Goal: Task Accomplishment & Management: Use online tool/utility

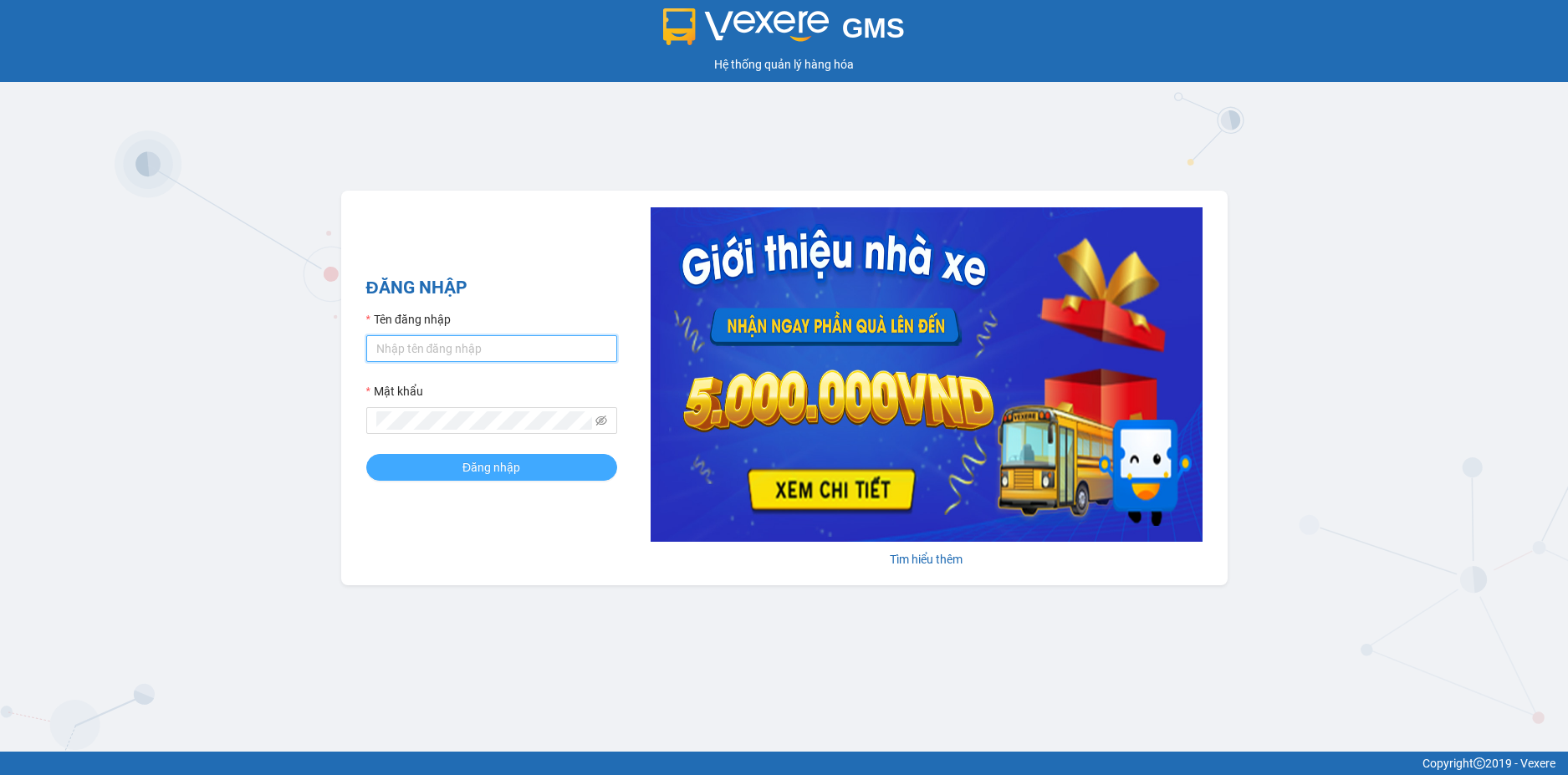
type input "loan.dinhnhan"
click at [538, 477] on button "Đăng nhập" at bounding box center [492, 468] width 251 height 26
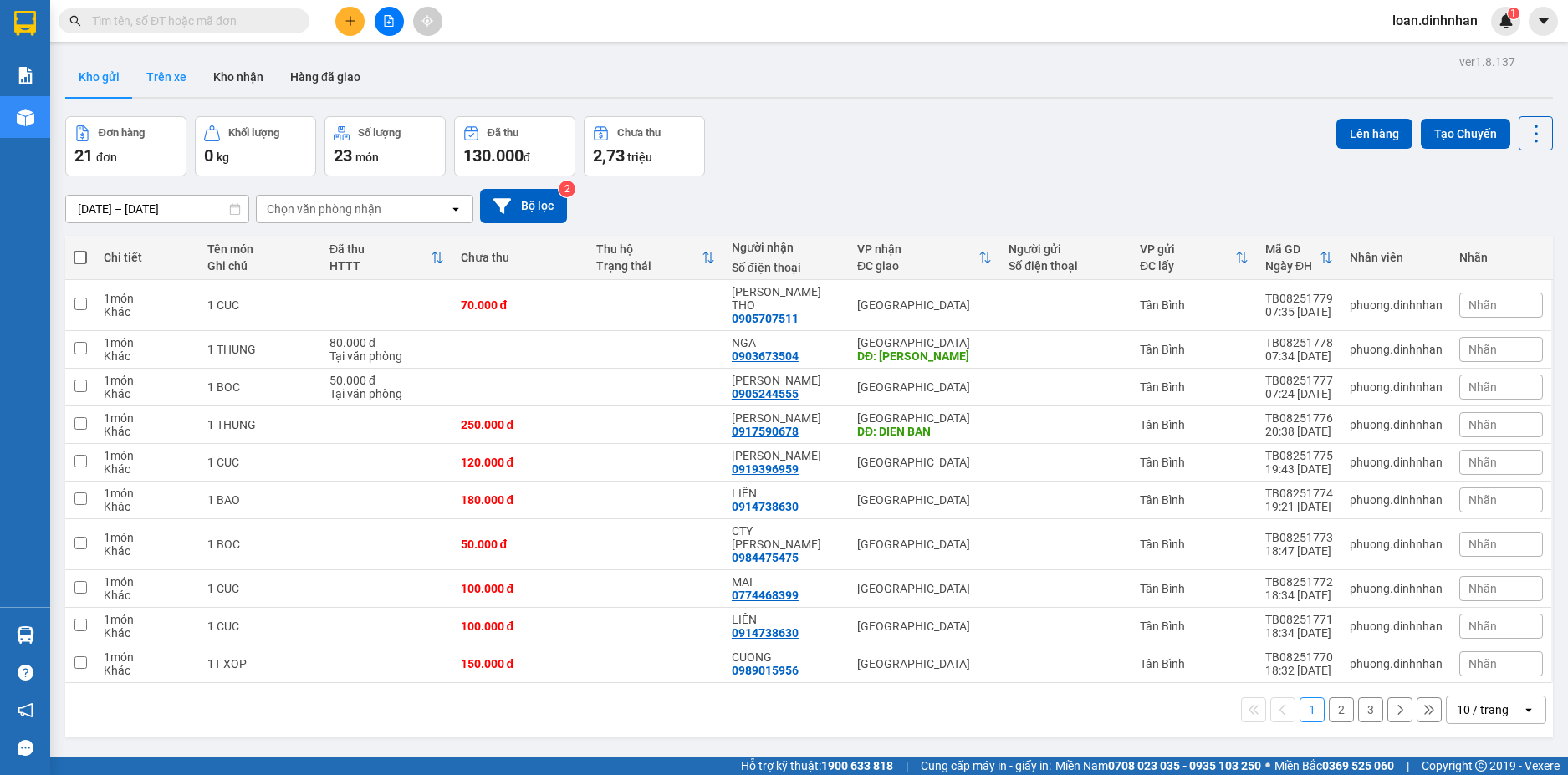
click at [167, 78] on button "Trên xe" at bounding box center [166, 76] width 67 height 41
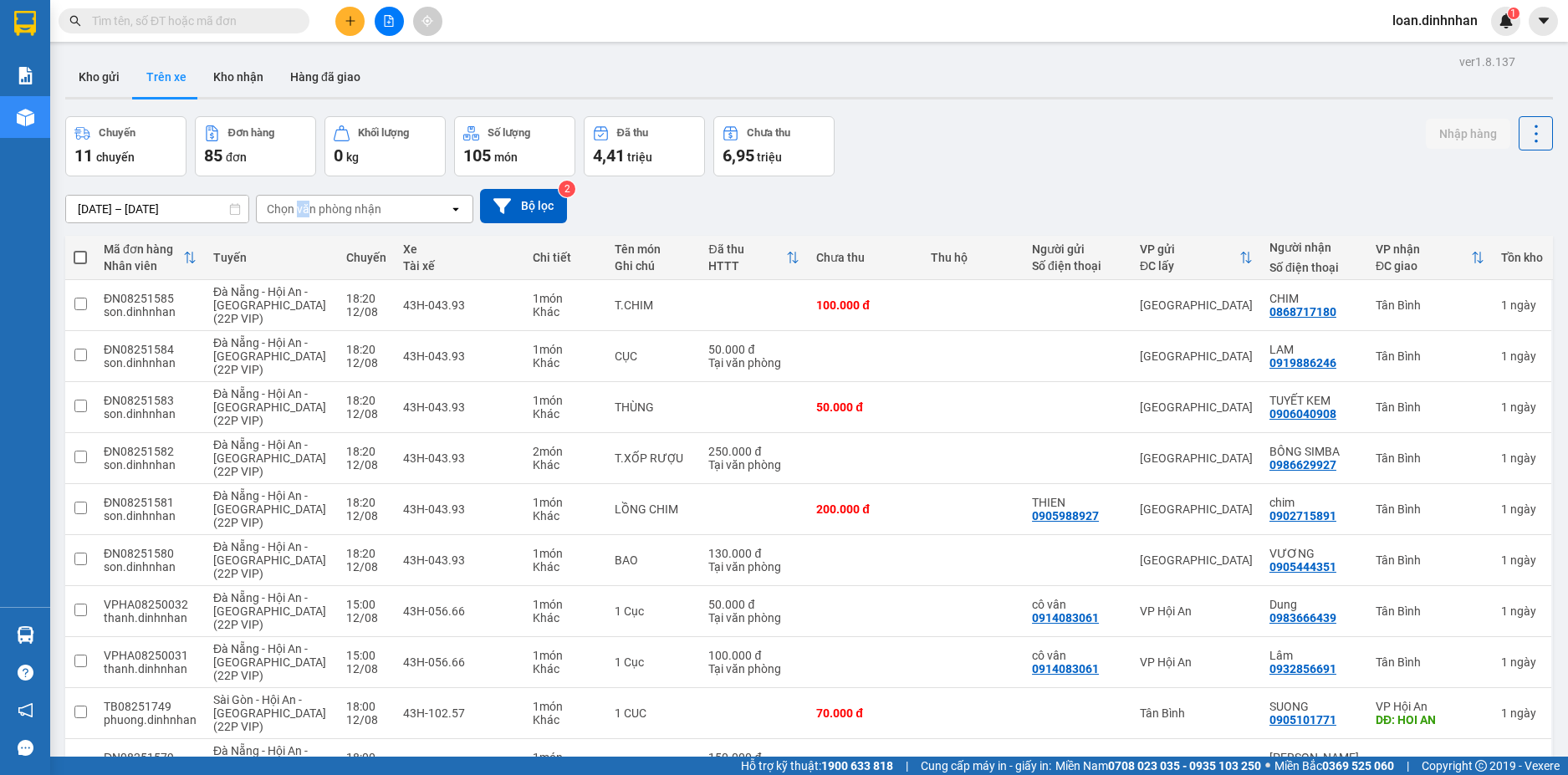
click at [307, 211] on div "Chọn văn phòng nhận" at bounding box center [324, 209] width 115 height 17
click at [307, 241] on span "Tân Bình" at bounding box center [293, 244] width 48 height 17
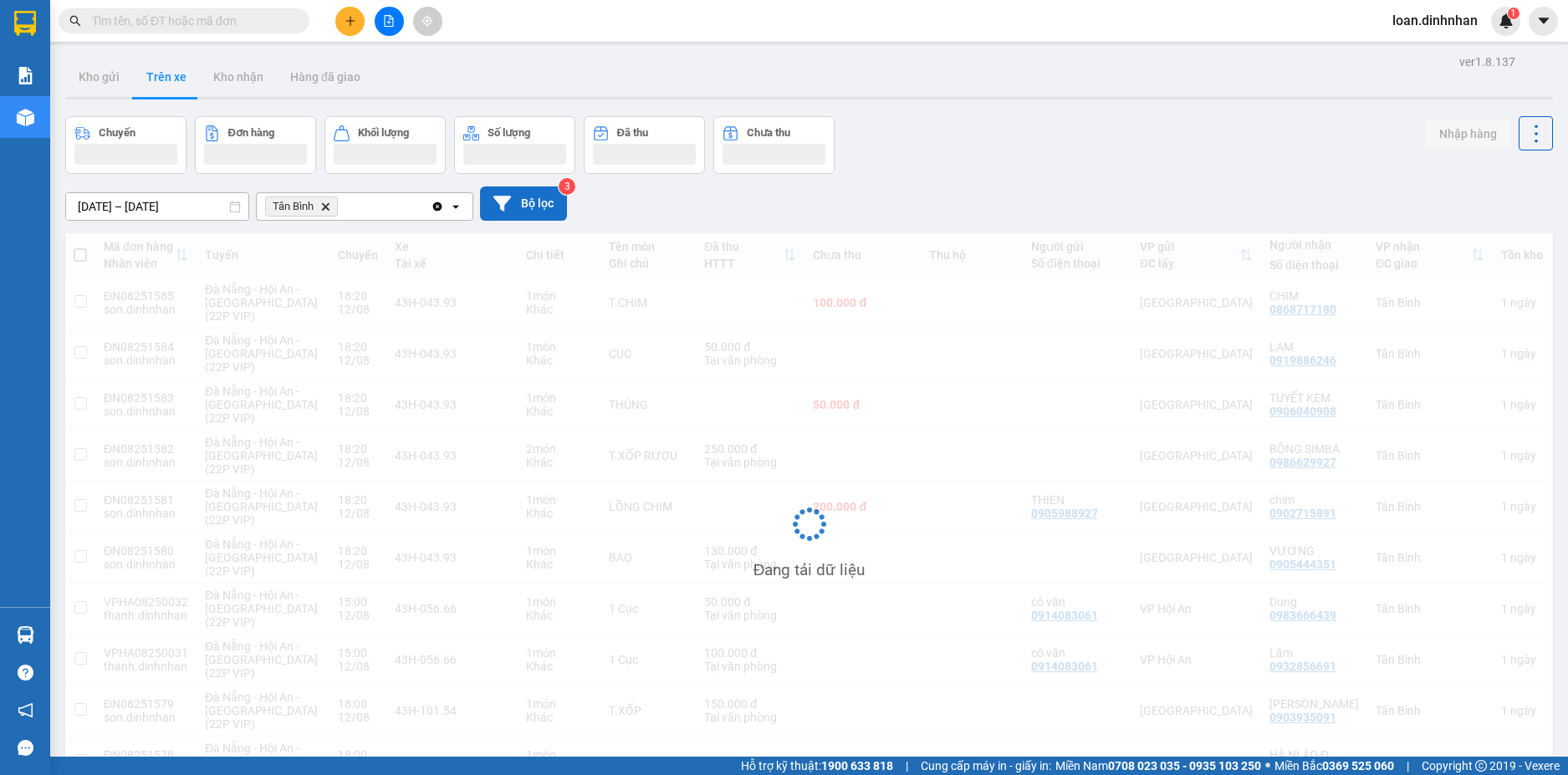
click at [505, 191] on button "Bộ lọc" at bounding box center [523, 204] width 87 height 34
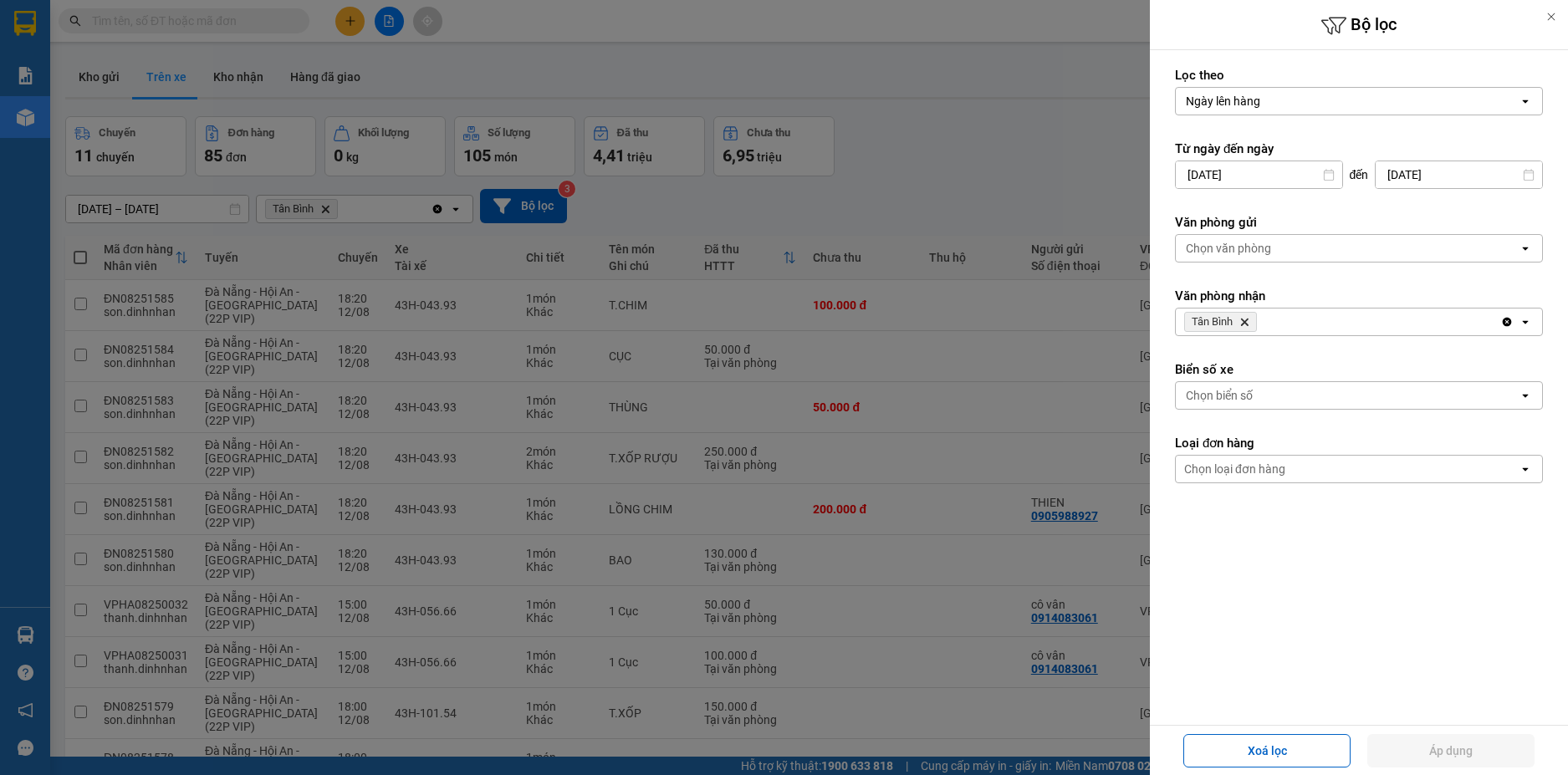
click at [1012, 160] on div at bounding box center [784, 388] width 1568 height 775
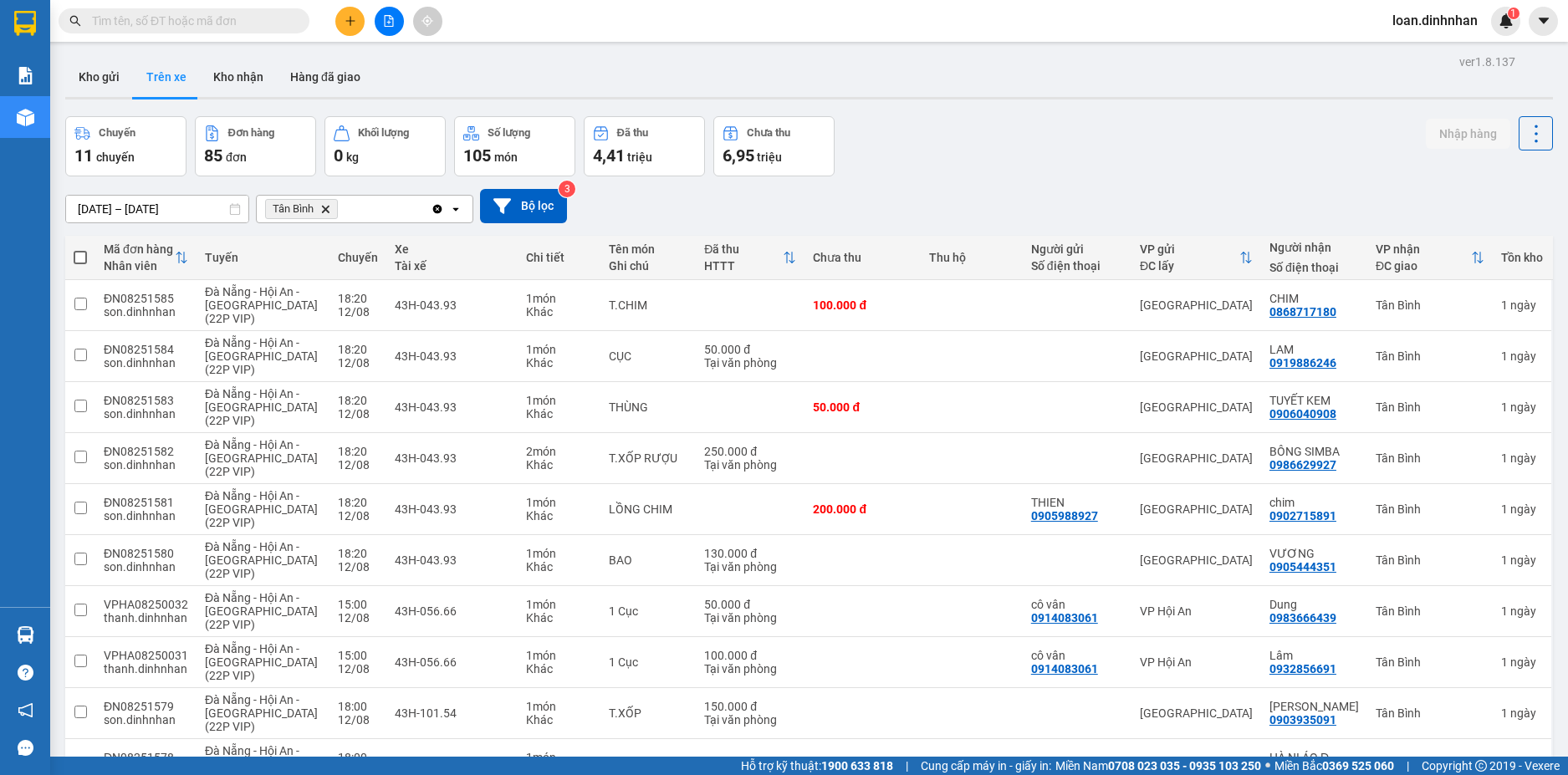
click at [78, 256] on span at bounding box center [80, 257] width 13 height 13
click at [80, 249] on input "checkbox" at bounding box center [80, 249] width 0 height 0
checkbox input "true"
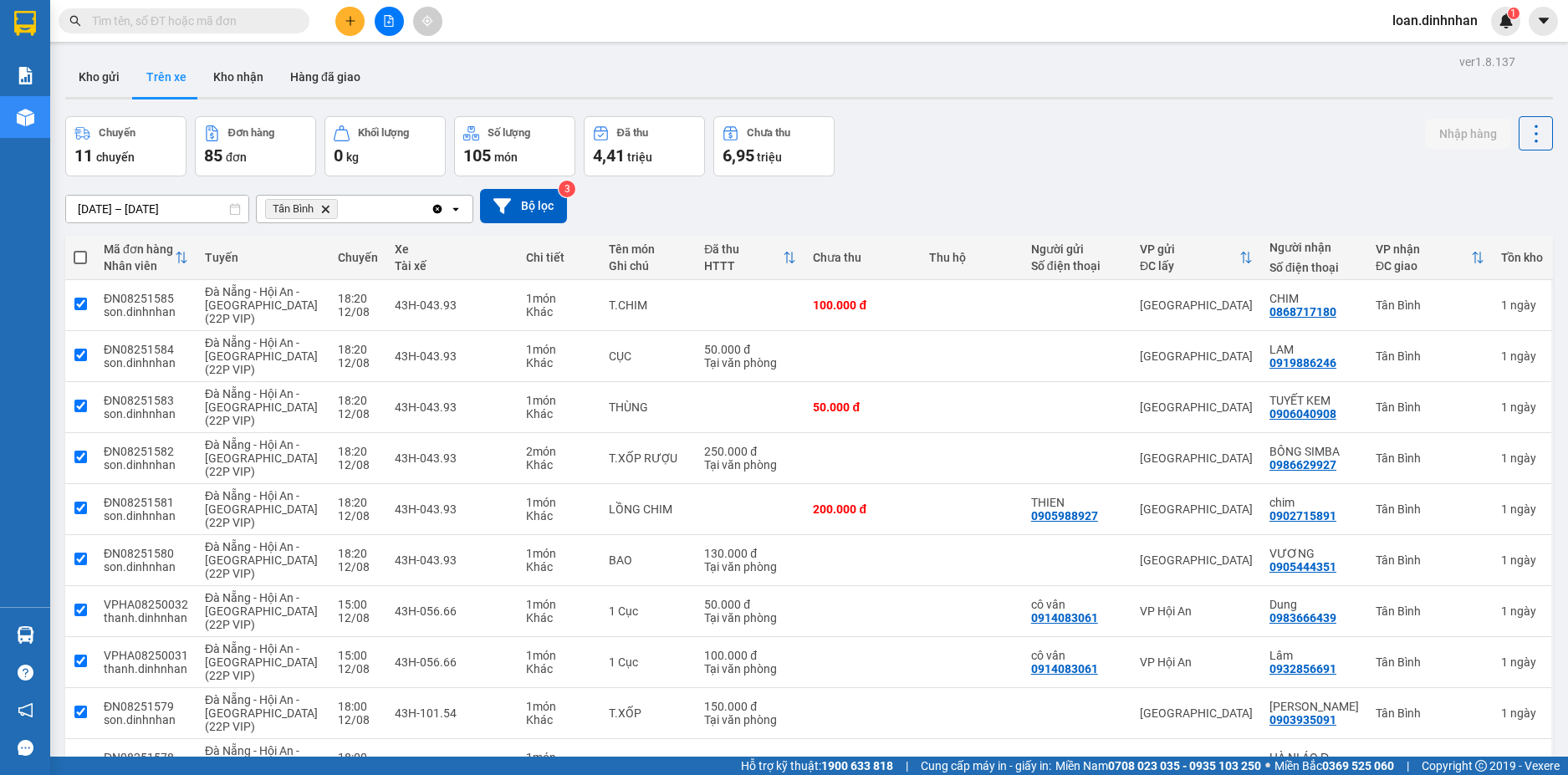
checkbox input "true"
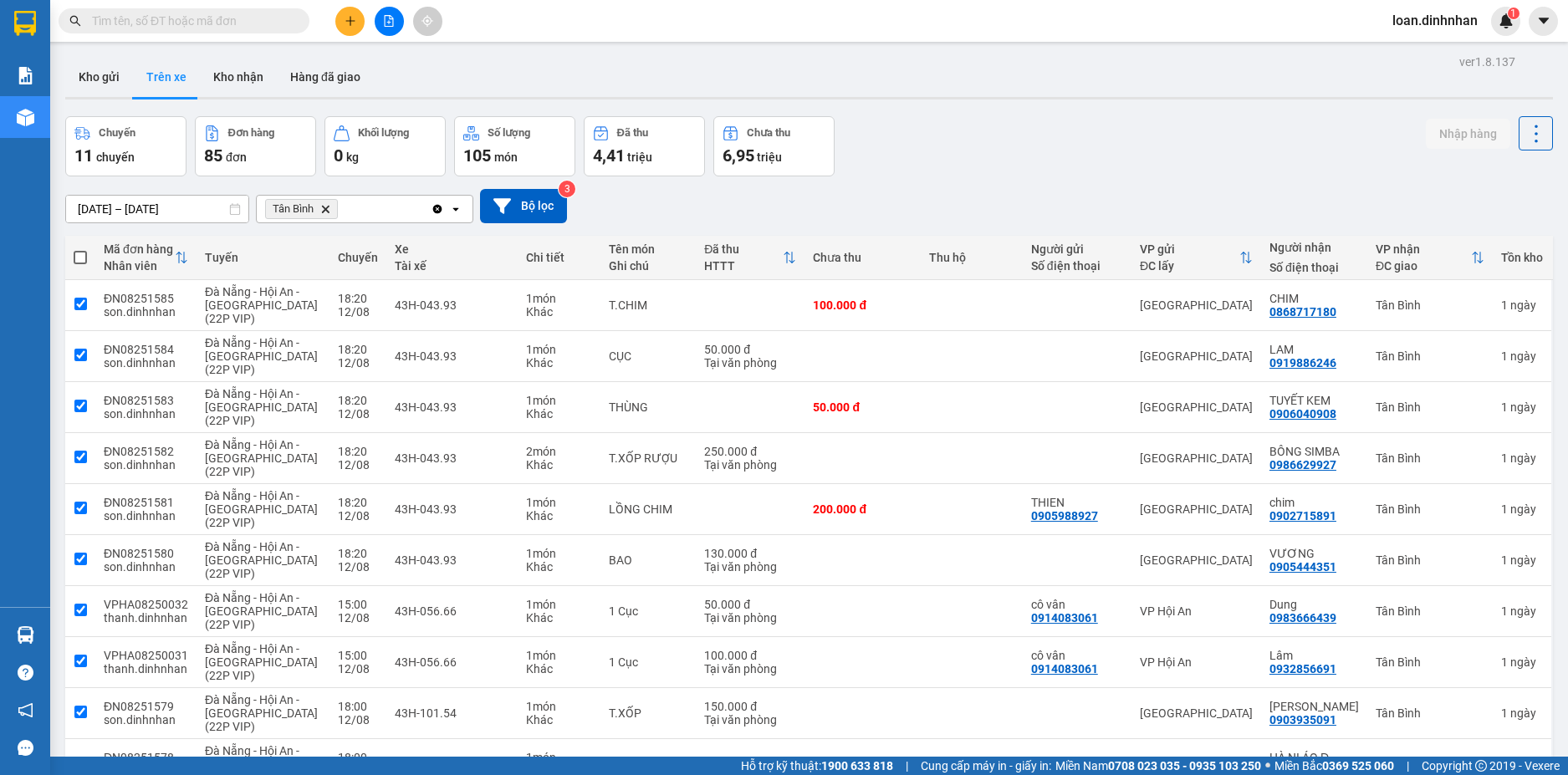
checkbox input "true"
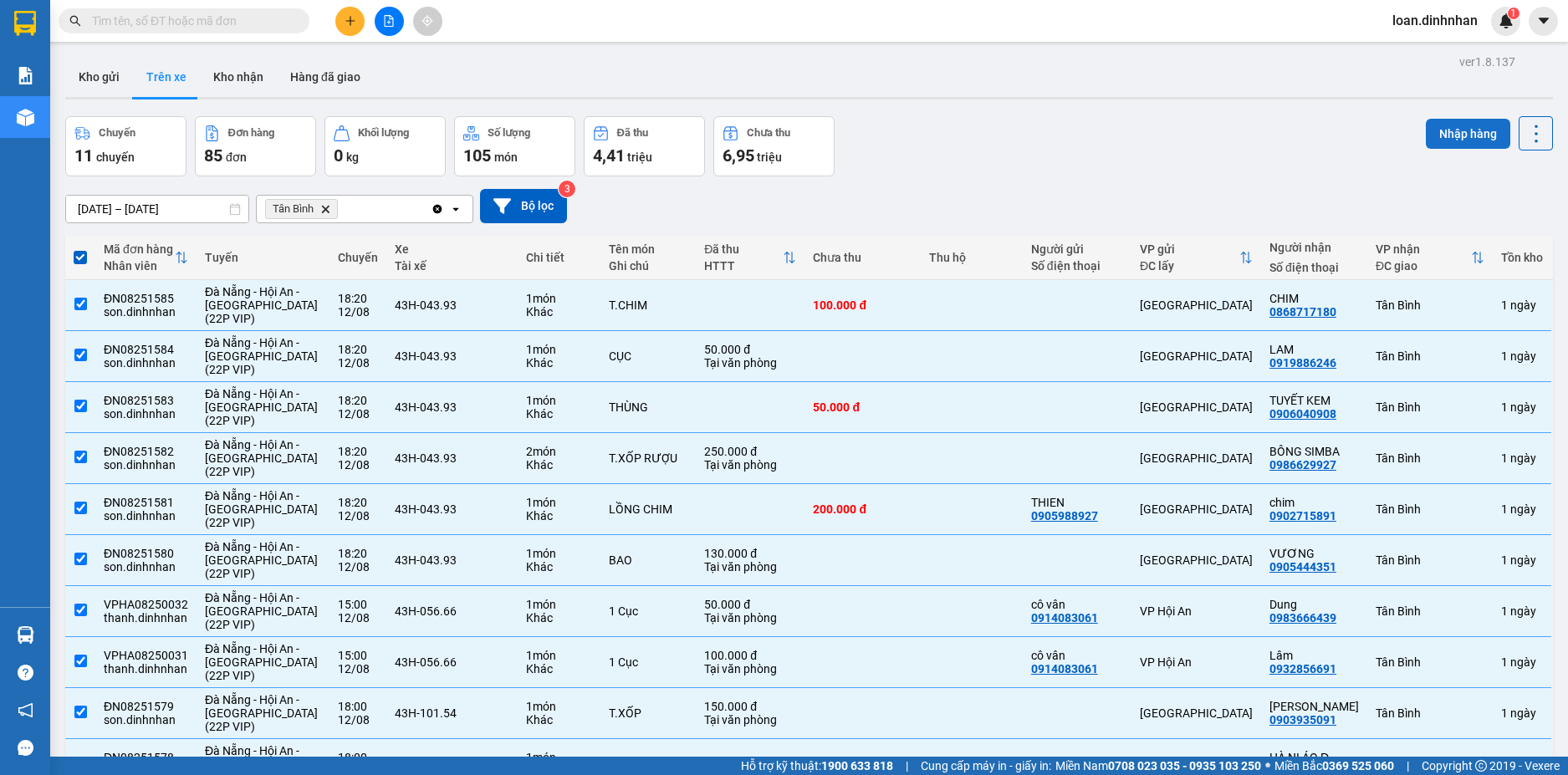
click at [1427, 143] on button "Nhập hàng" at bounding box center [1469, 134] width 85 height 30
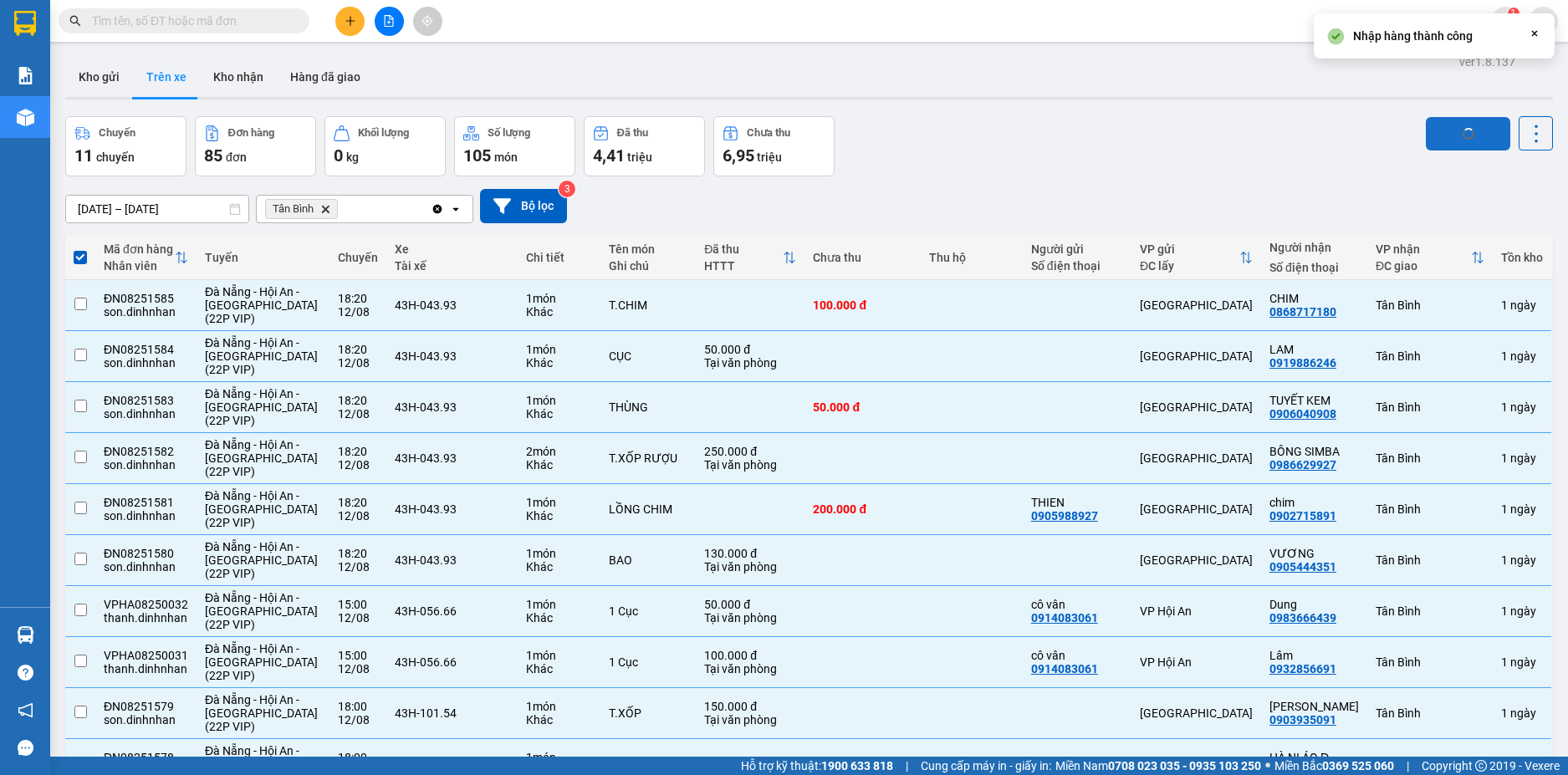
checkbox input "false"
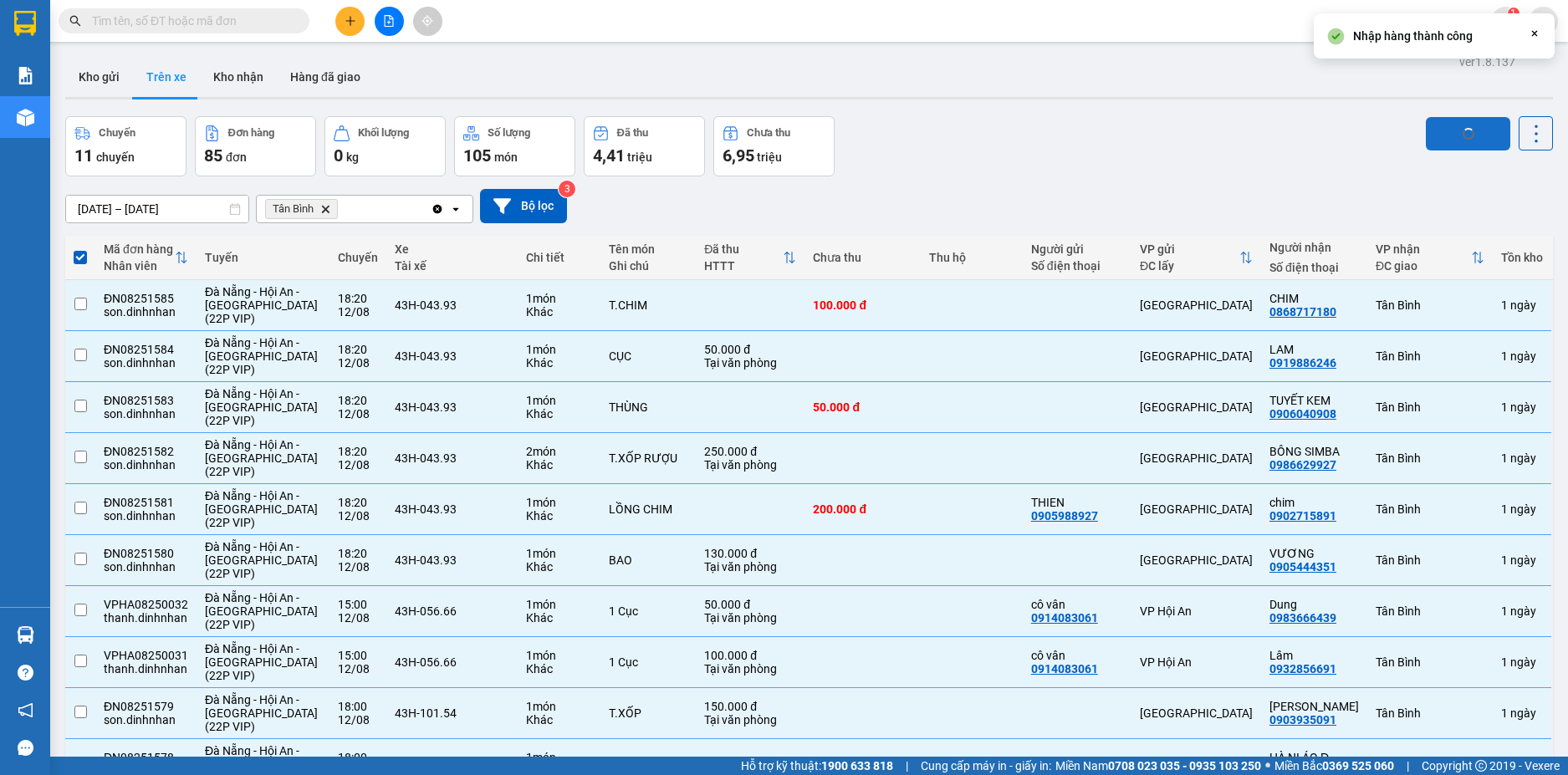
checkbox input "false"
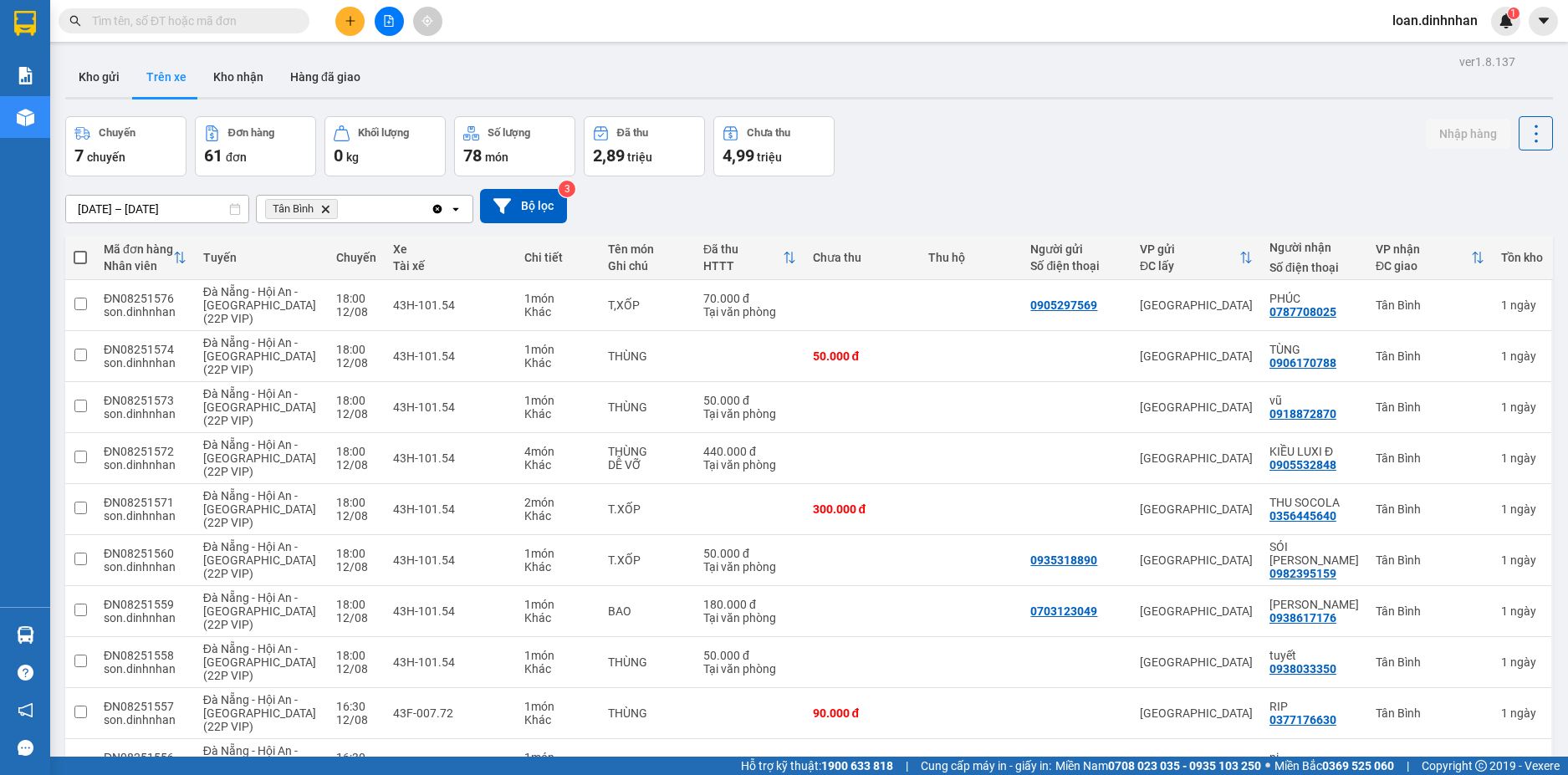
click at [75, 260] on span at bounding box center [80, 257] width 13 height 13
click at [80, 249] on input "checkbox" at bounding box center [80, 249] width 0 height 0
checkbox input "true"
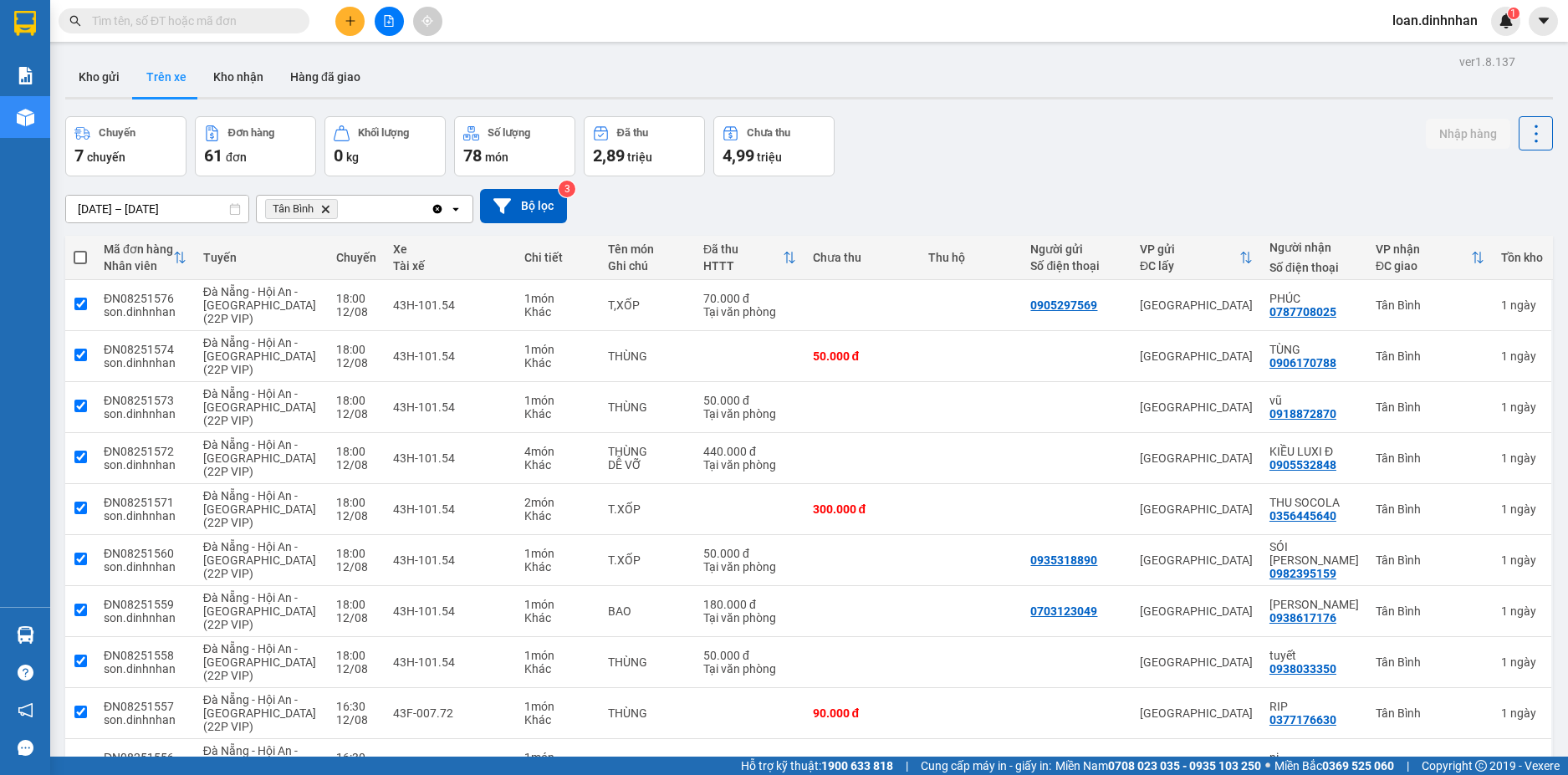
checkbox input "true"
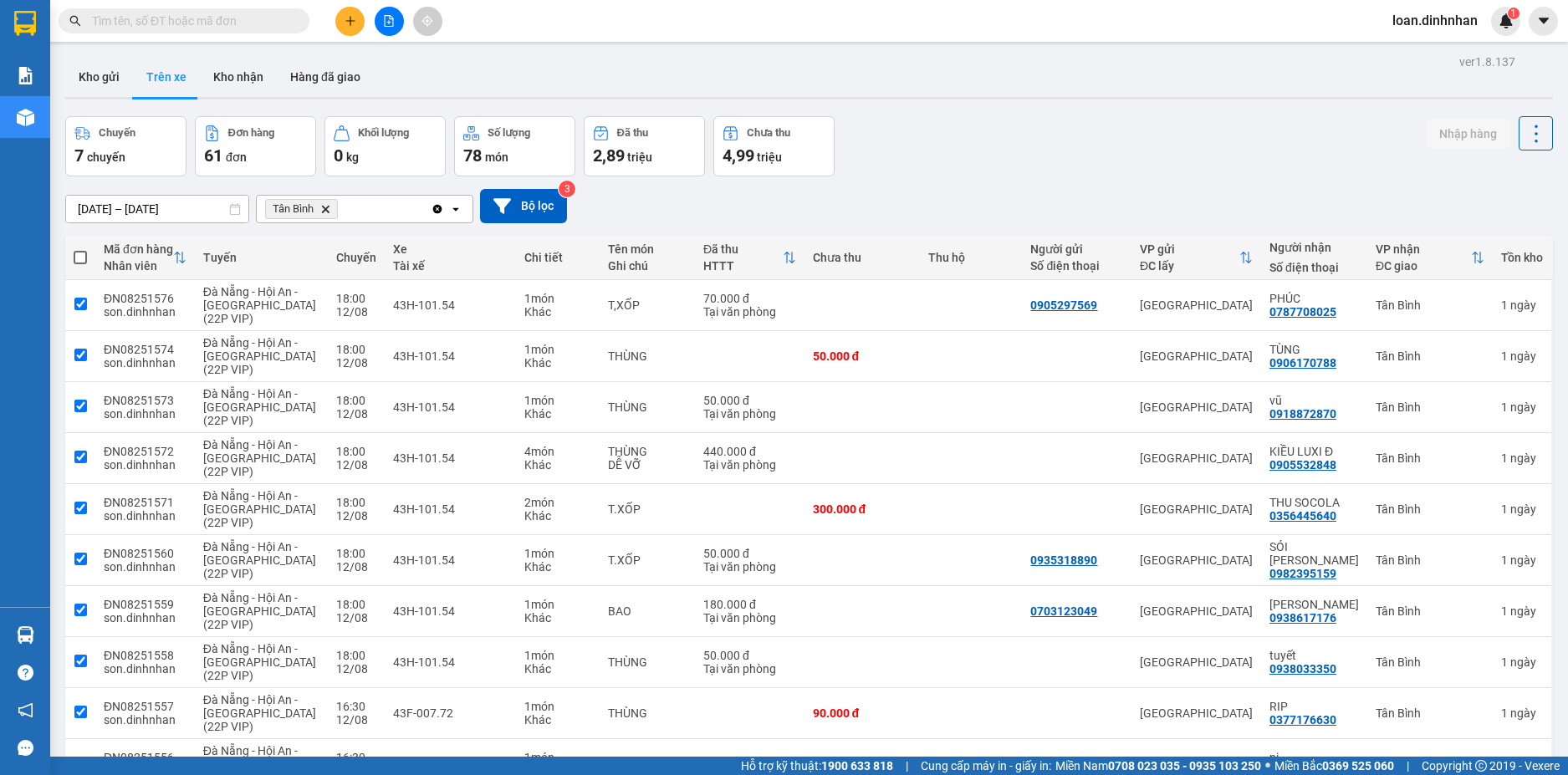
checkbox input "true"
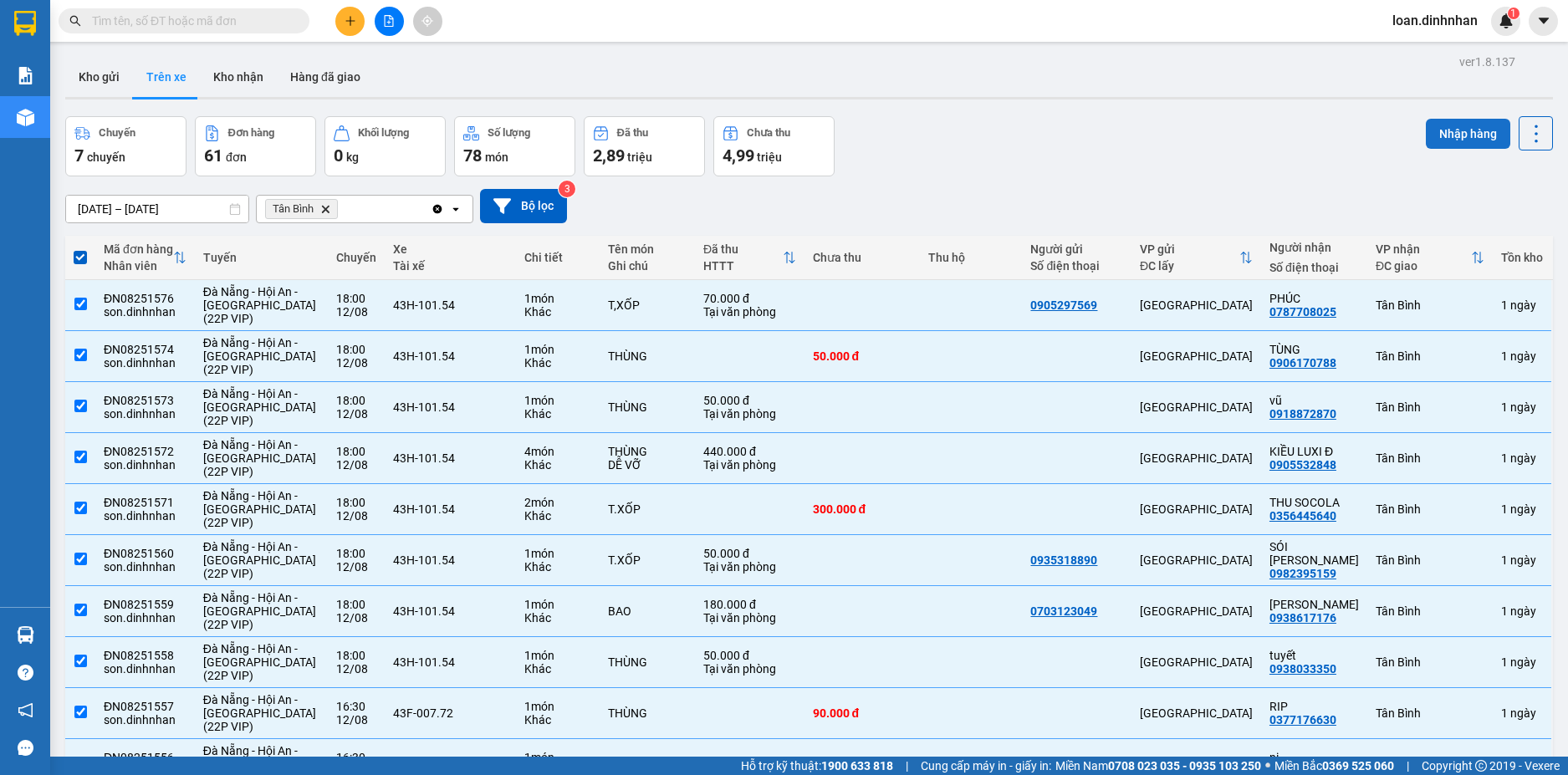
click at [1463, 133] on button "Nhập hàng" at bounding box center [1469, 134] width 85 height 30
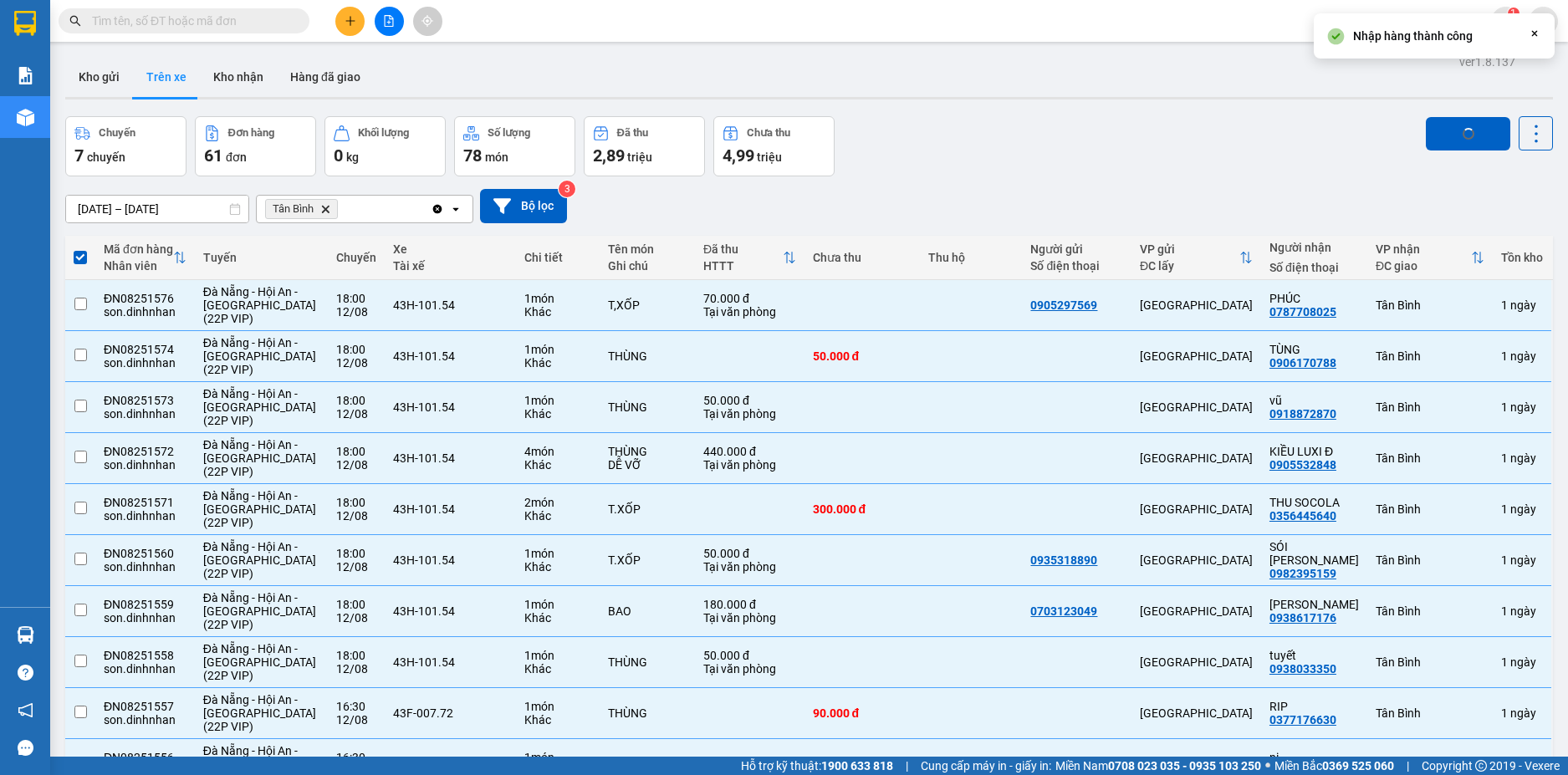
checkbox input "false"
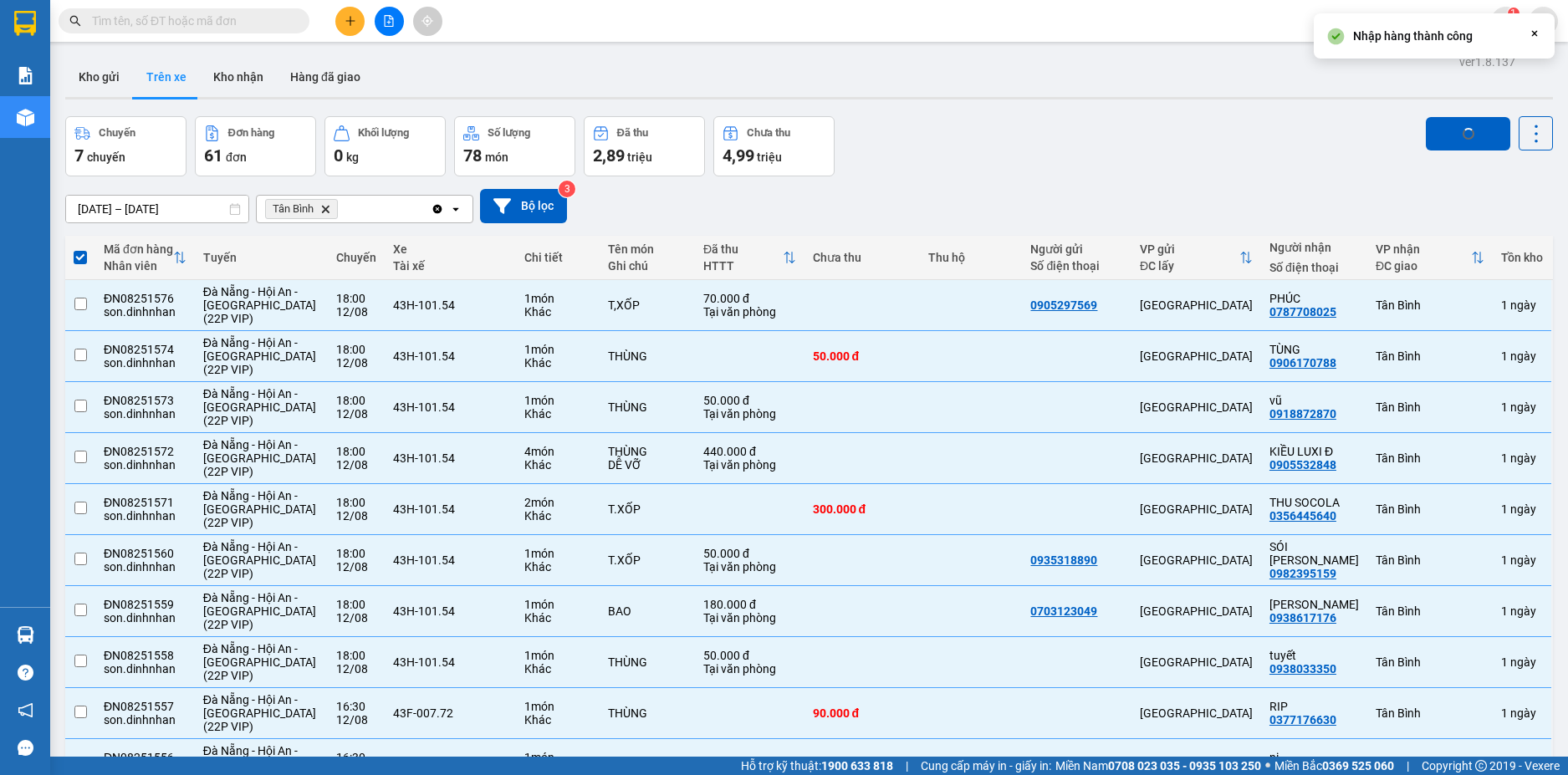
checkbox input "false"
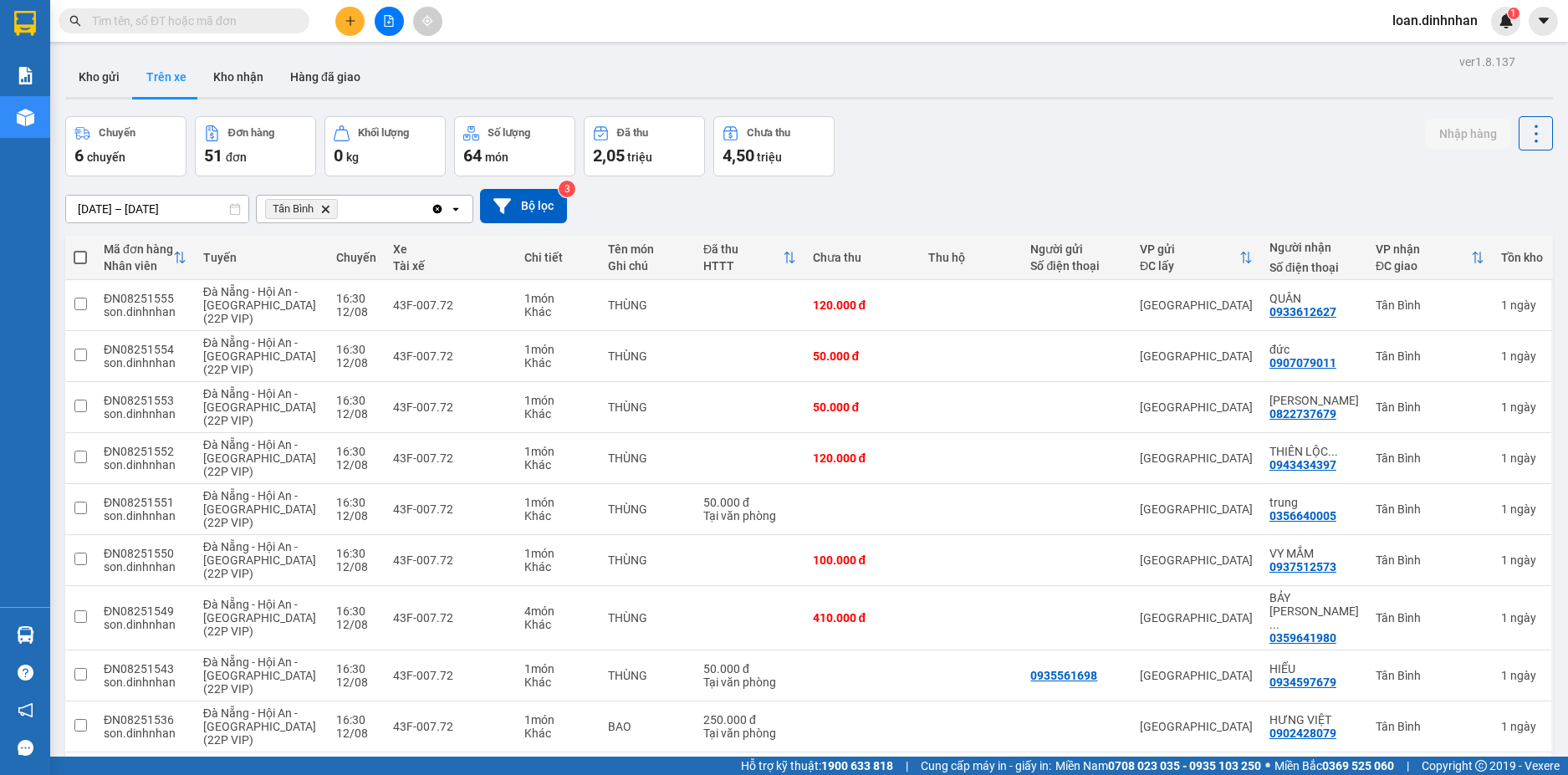
click at [75, 254] on span at bounding box center [80, 257] width 13 height 13
click at [80, 249] on input "checkbox" at bounding box center [80, 249] width 0 height 0
checkbox input "true"
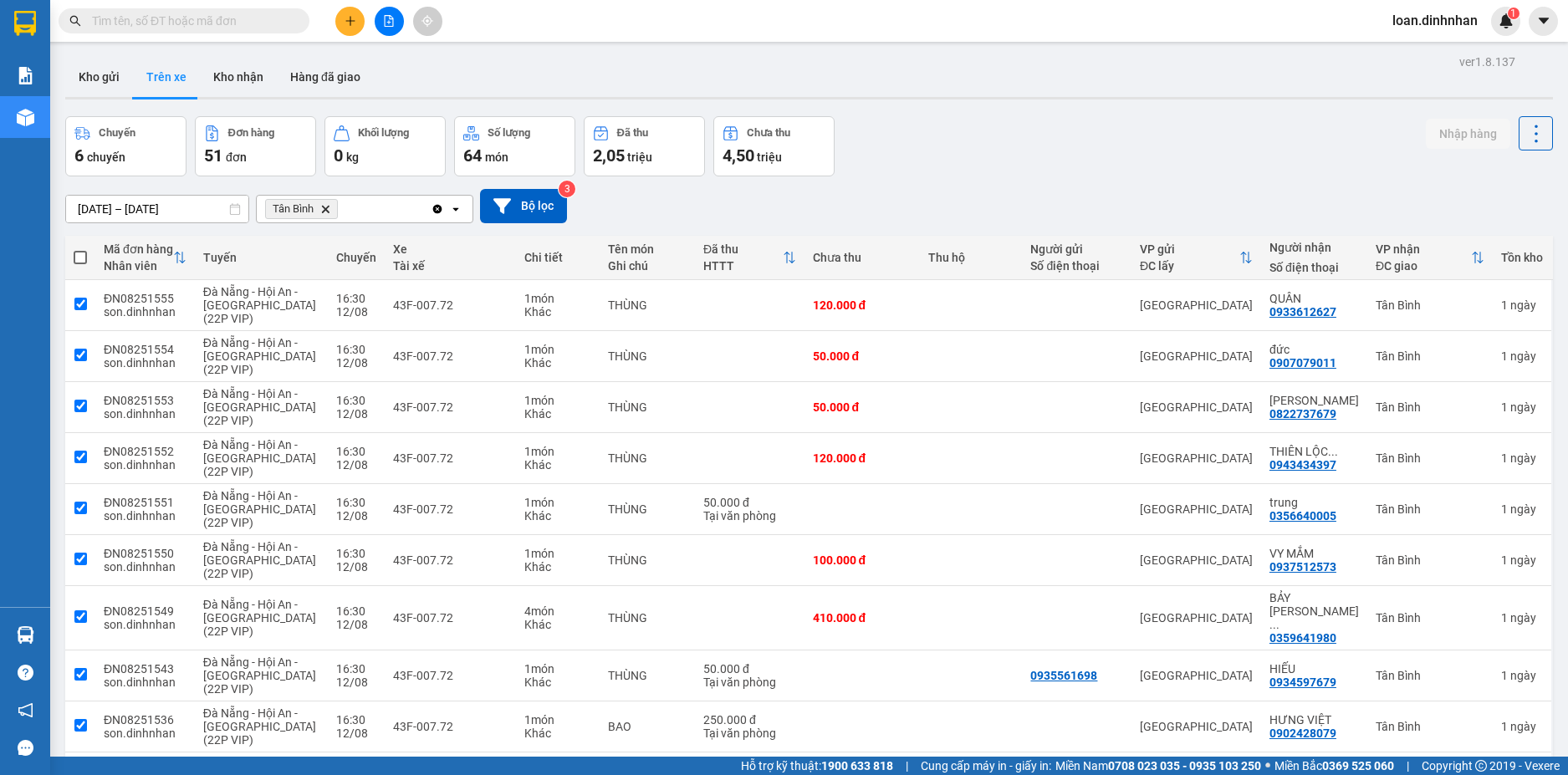
checkbox input "true"
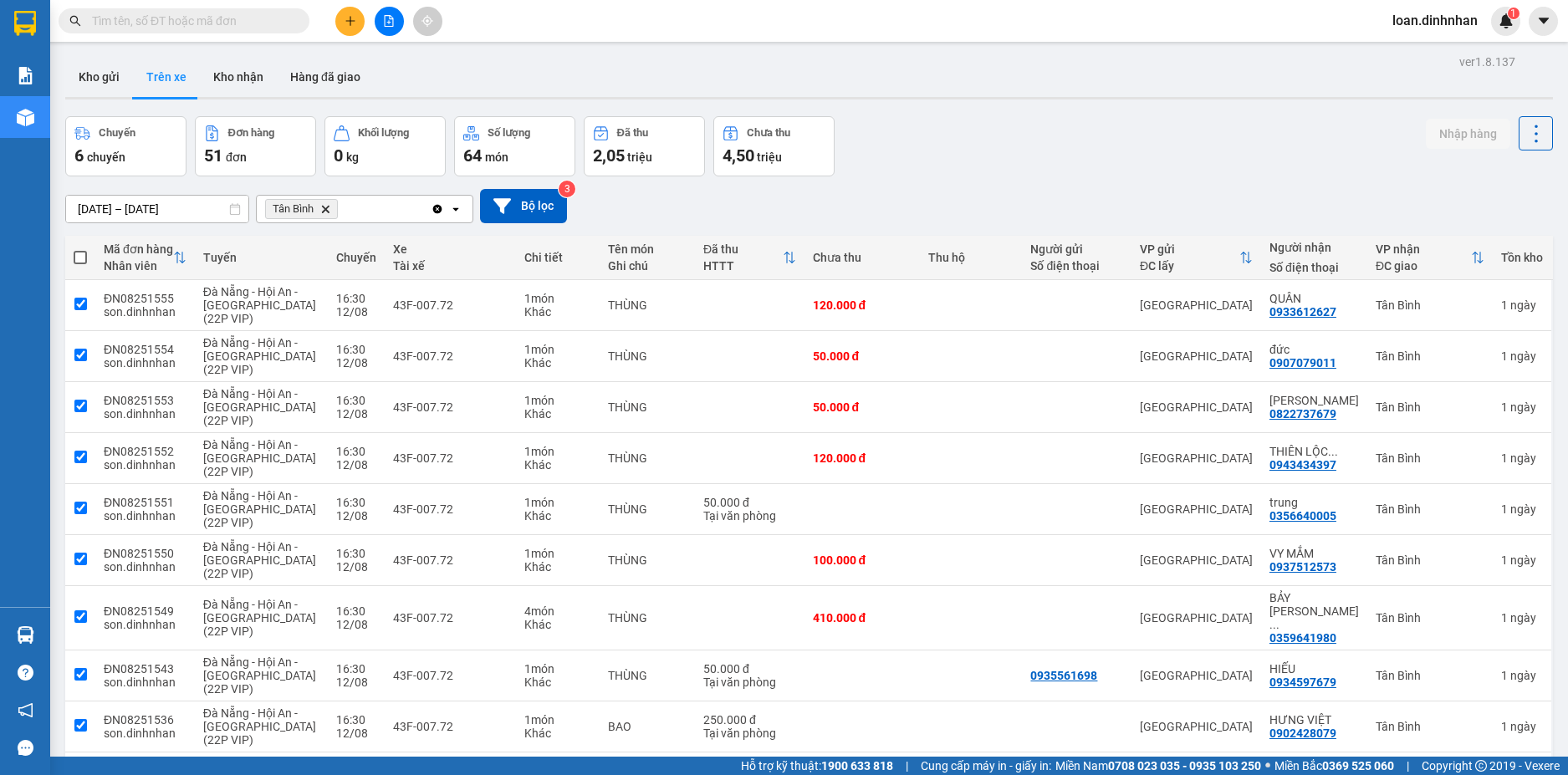
checkbox input "true"
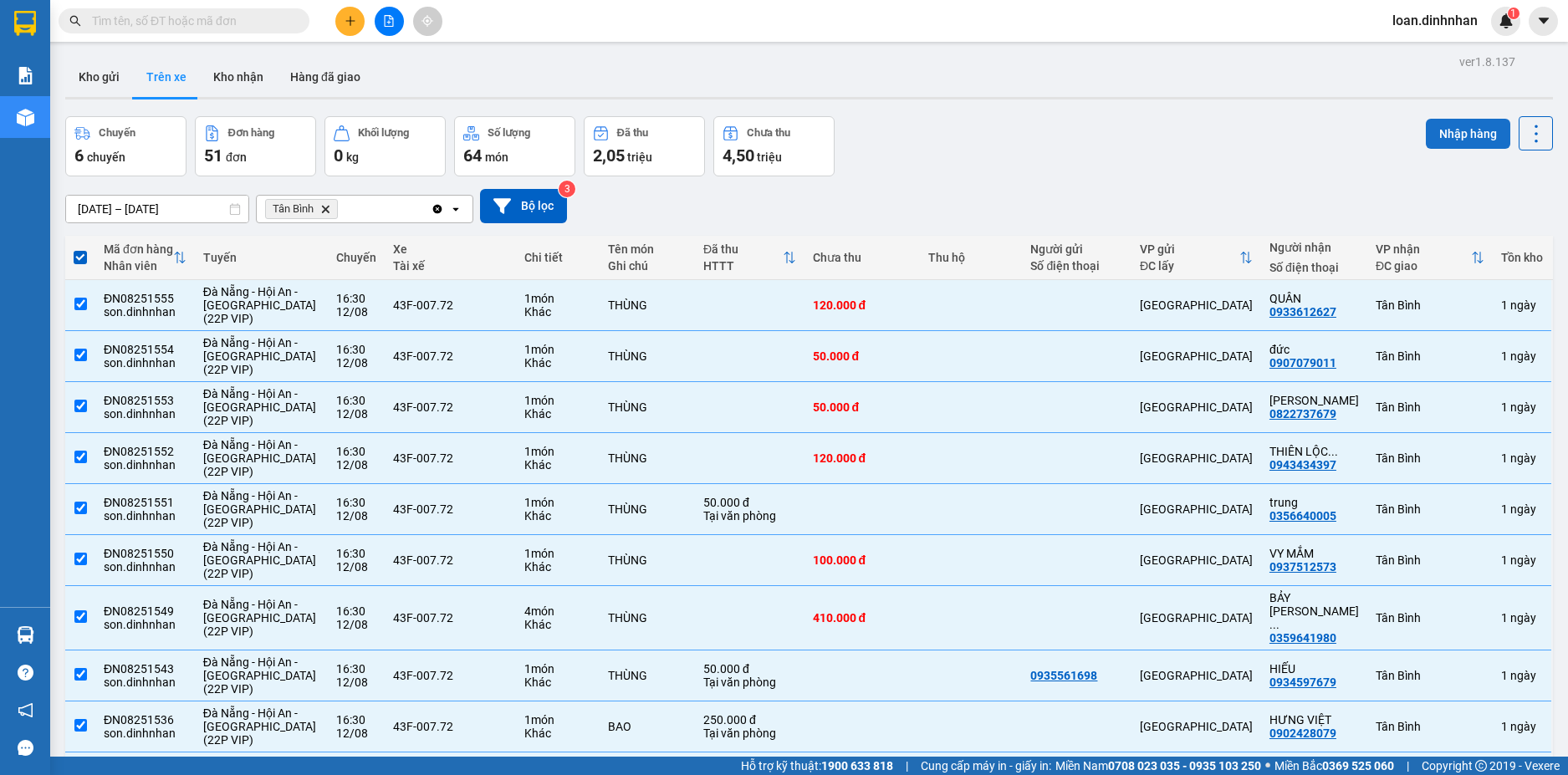
click at [1427, 127] on button "Nhập hàng" at bounding box center [1469, 134] width 85 height 30
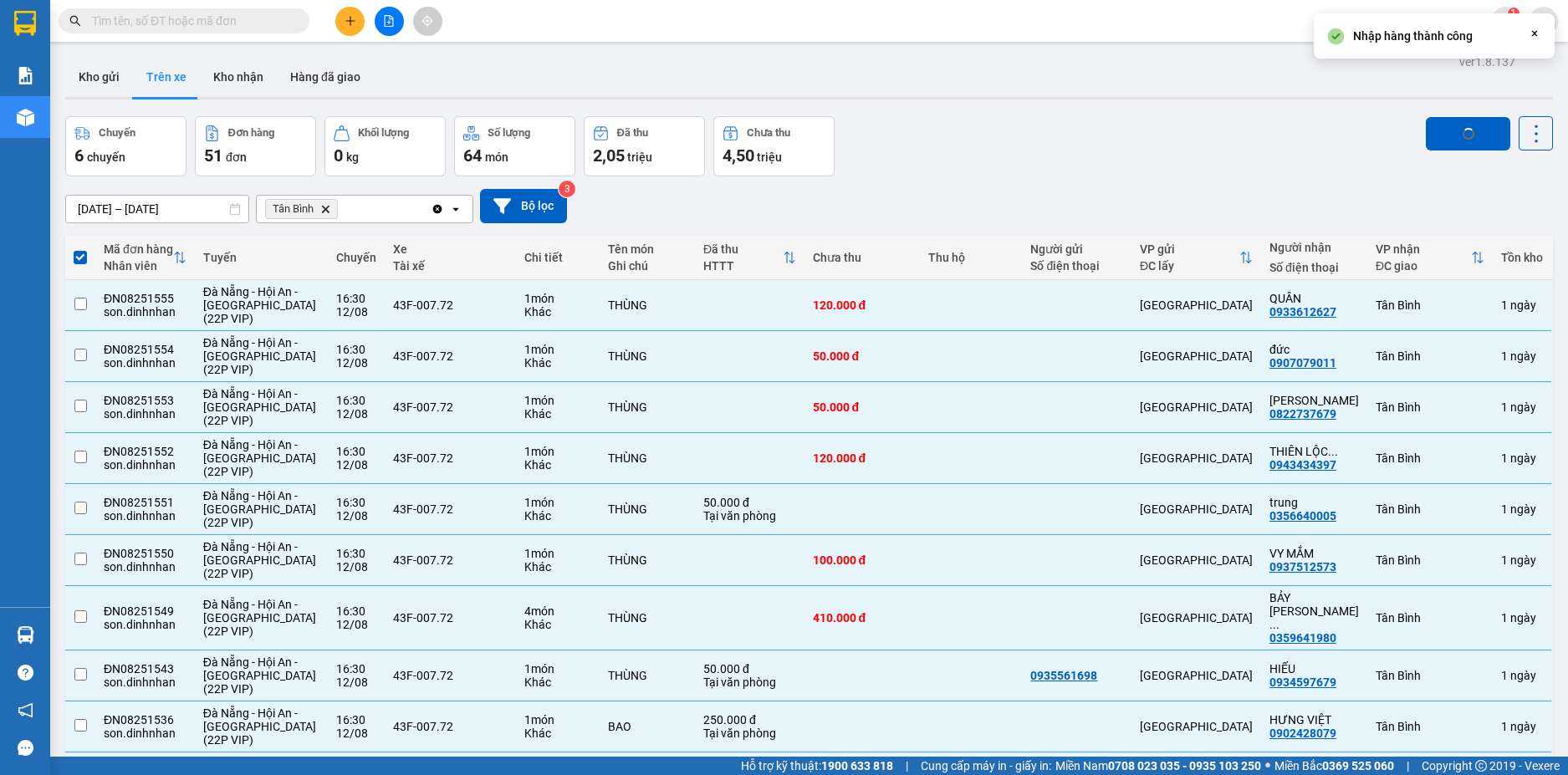
checkbox input "false"
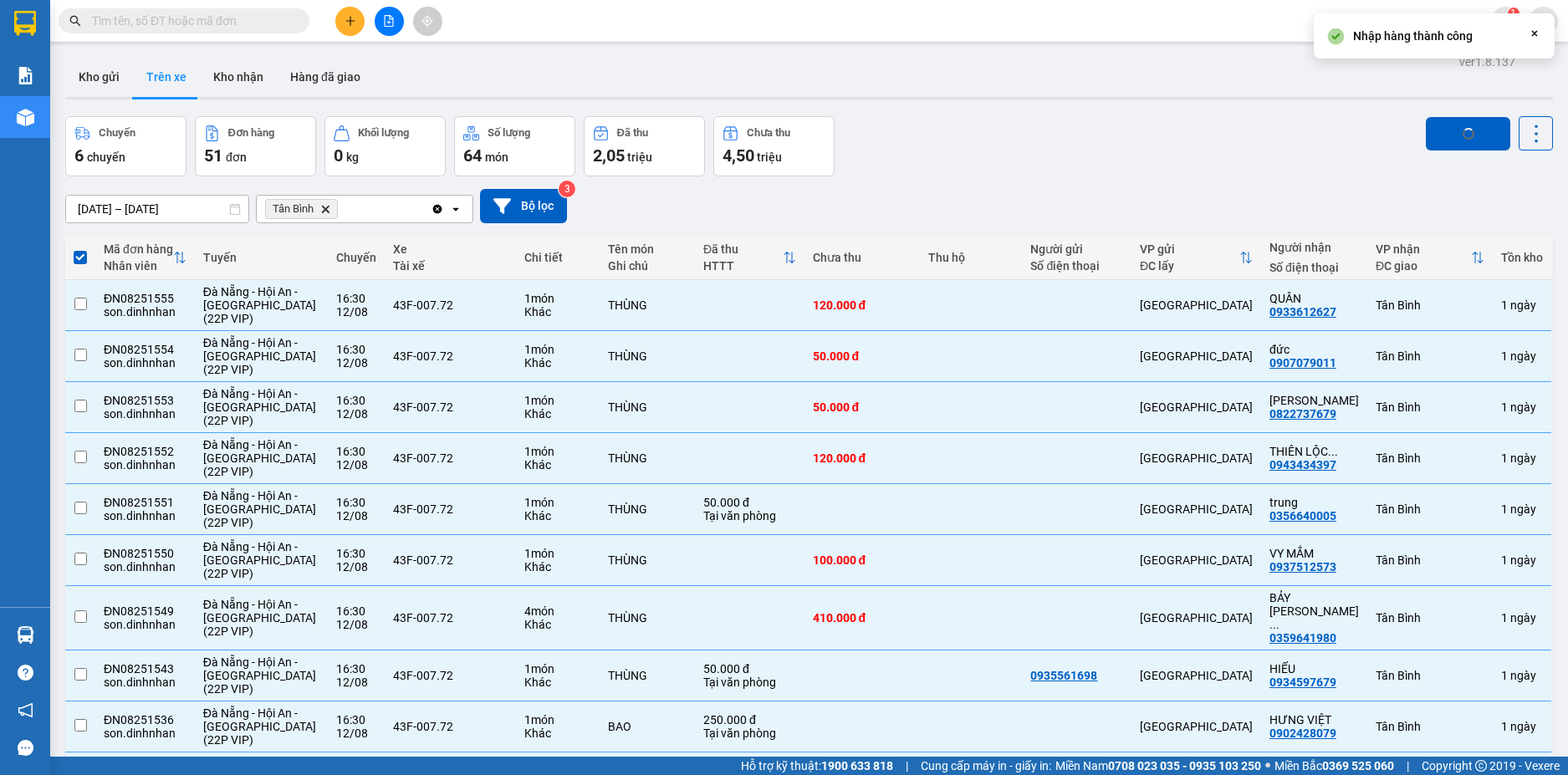
checkbox input "false"
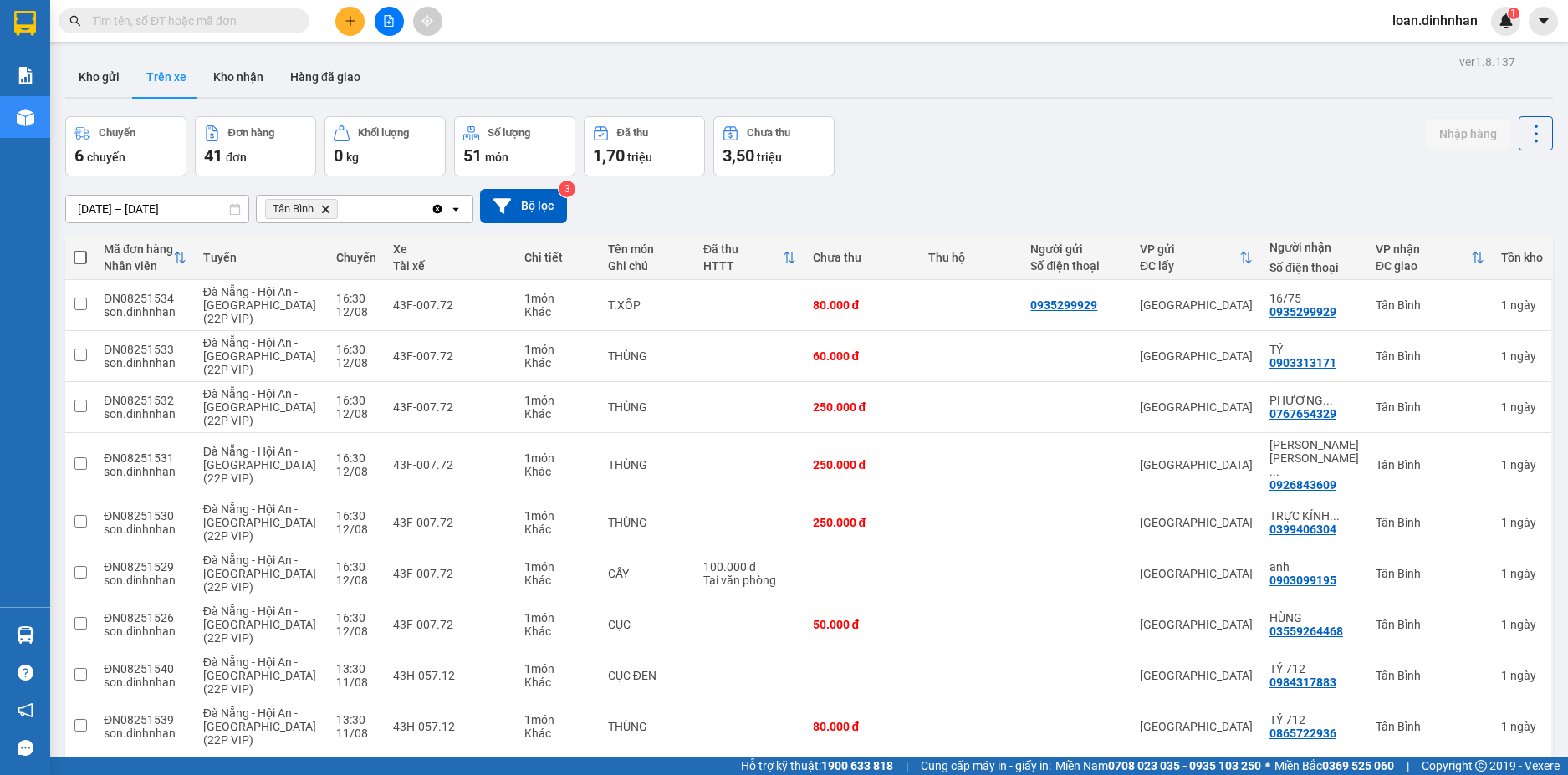
click at [72, 259] on th at bounding box center [80, 257] width 30 height 44
click at [90, 255] on th at bounding box center [80, 257] width 30 height 44
click at [80, 262] on span at bounding box center [80, 257] width 13 height 13
click at [80, 249] on input "checkbox" at bounding box center [80, 249] width 0 height 0
checkbox input "true"
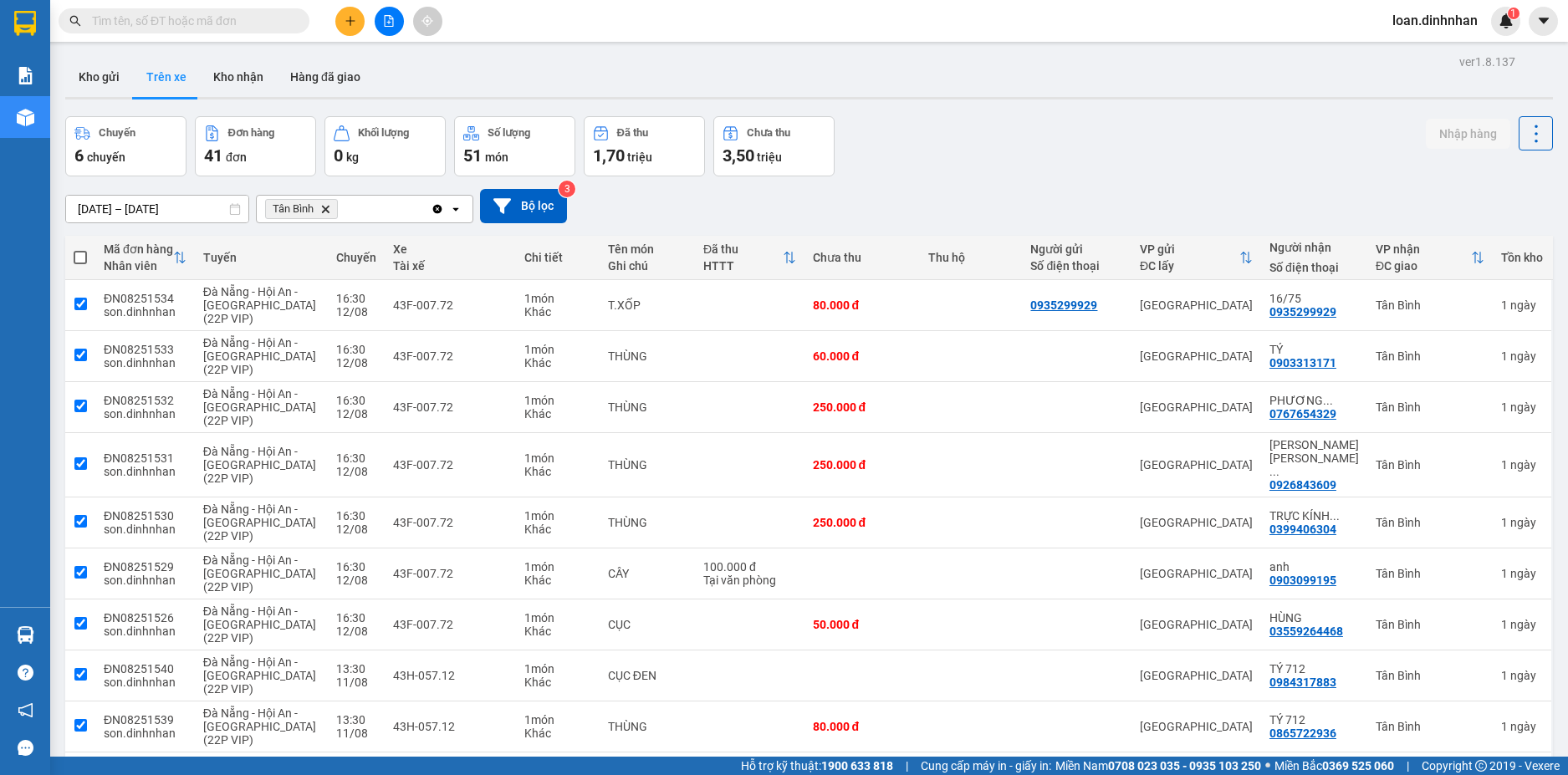
checkbox input "true"
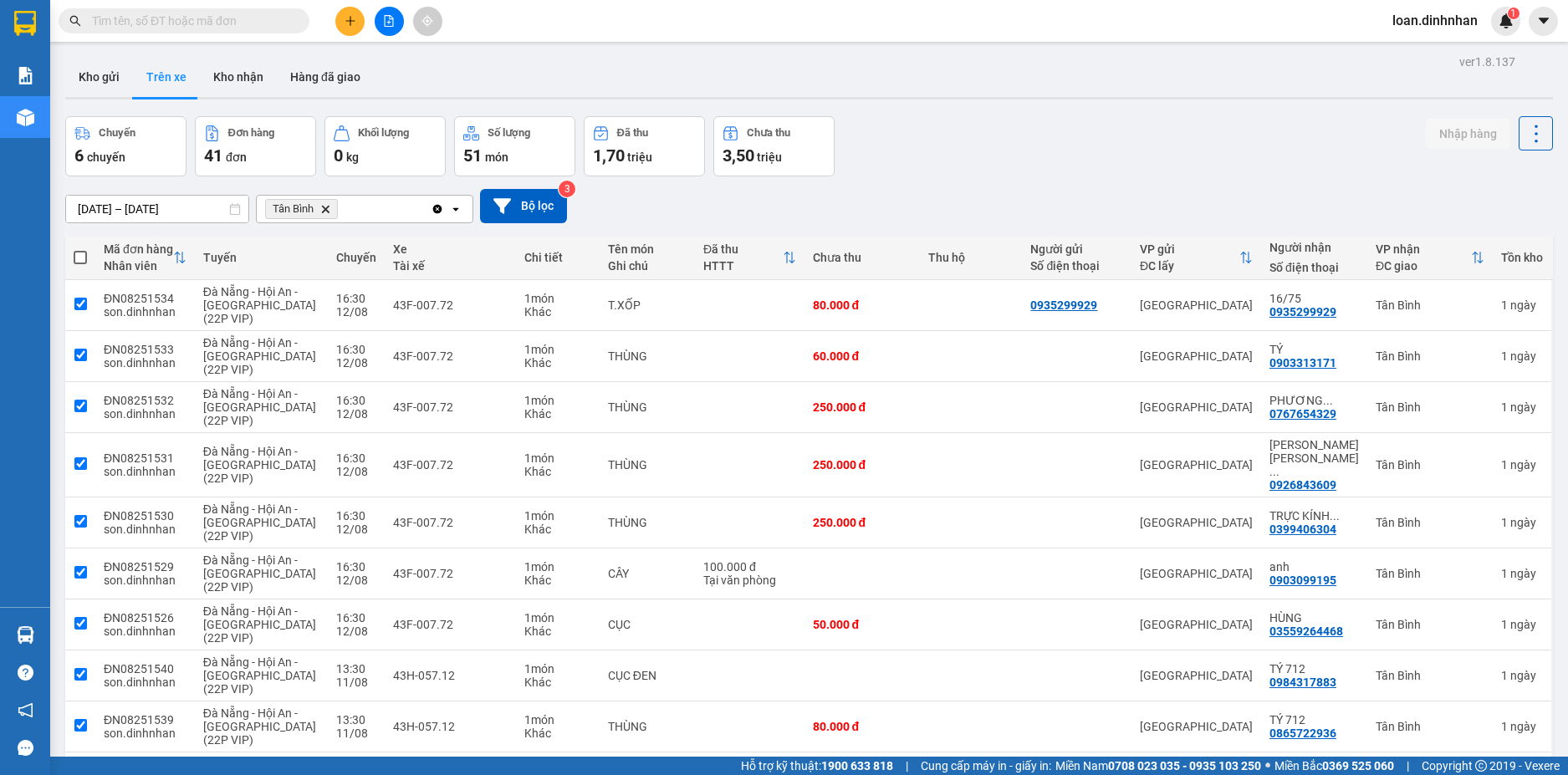
checkbox input "true"
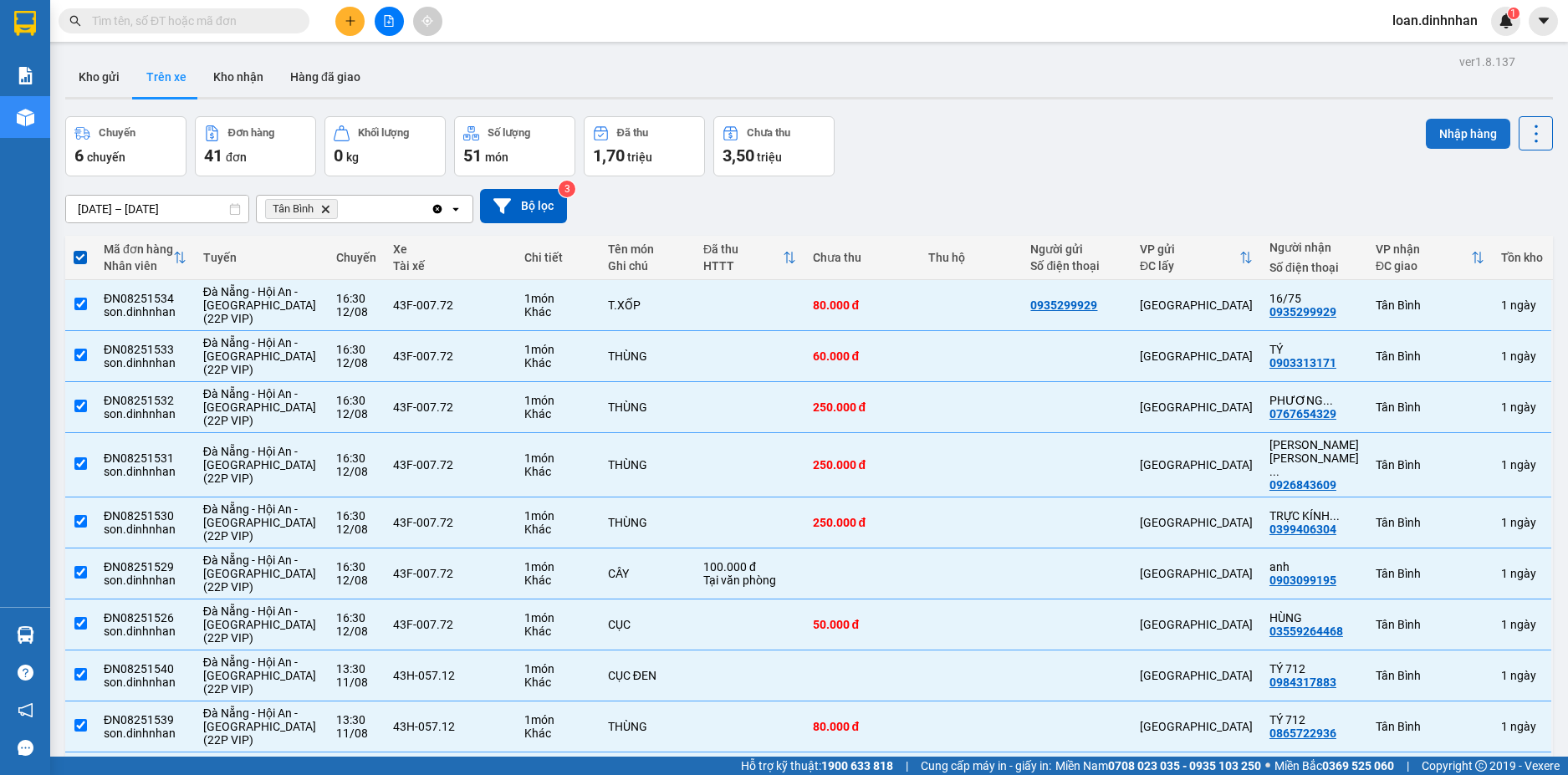
click at [1463, 129] on button "Nhập hàng" at bounding box center [1469, 134] width 85 height 30
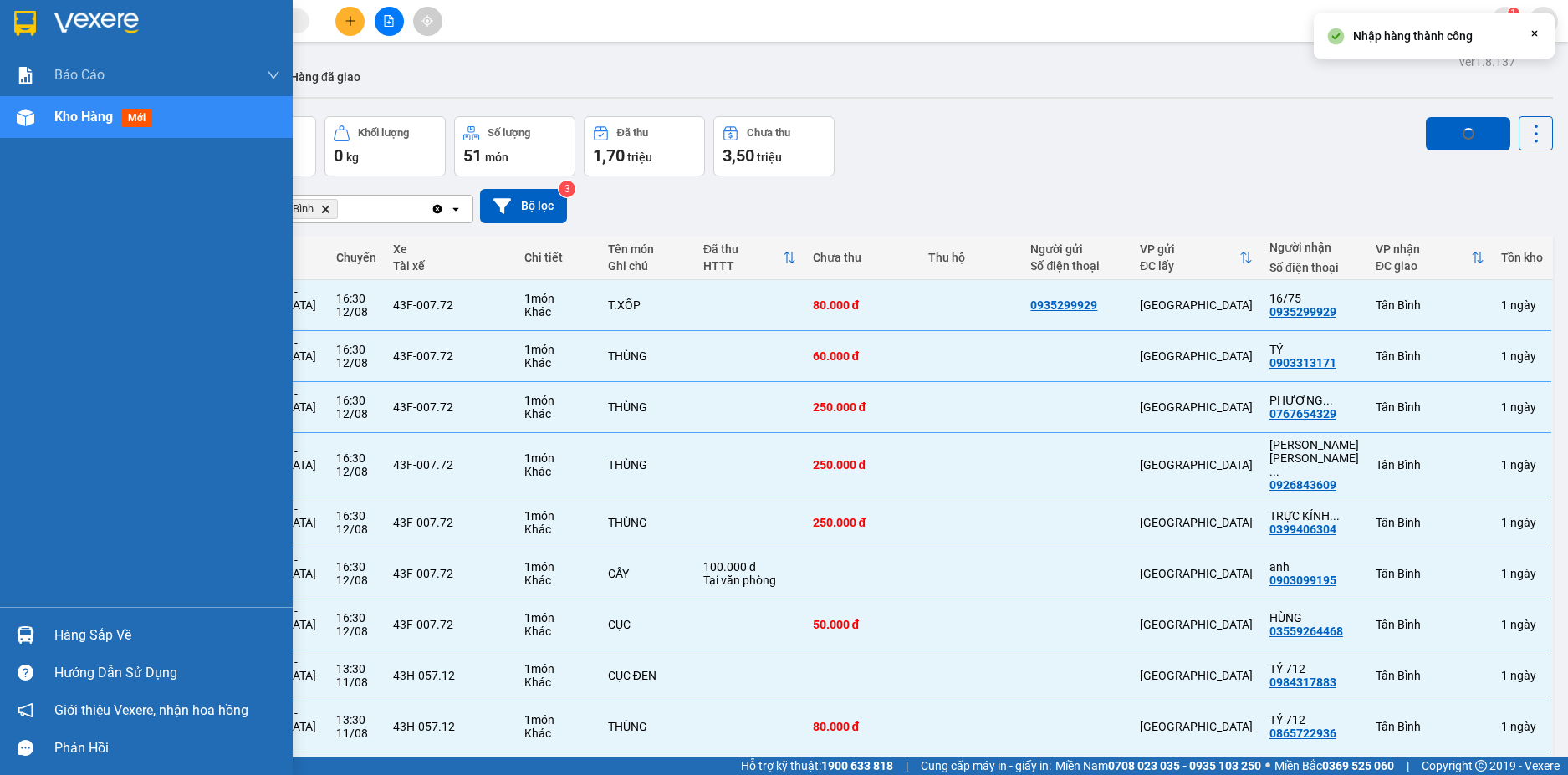
checkbox input "false"
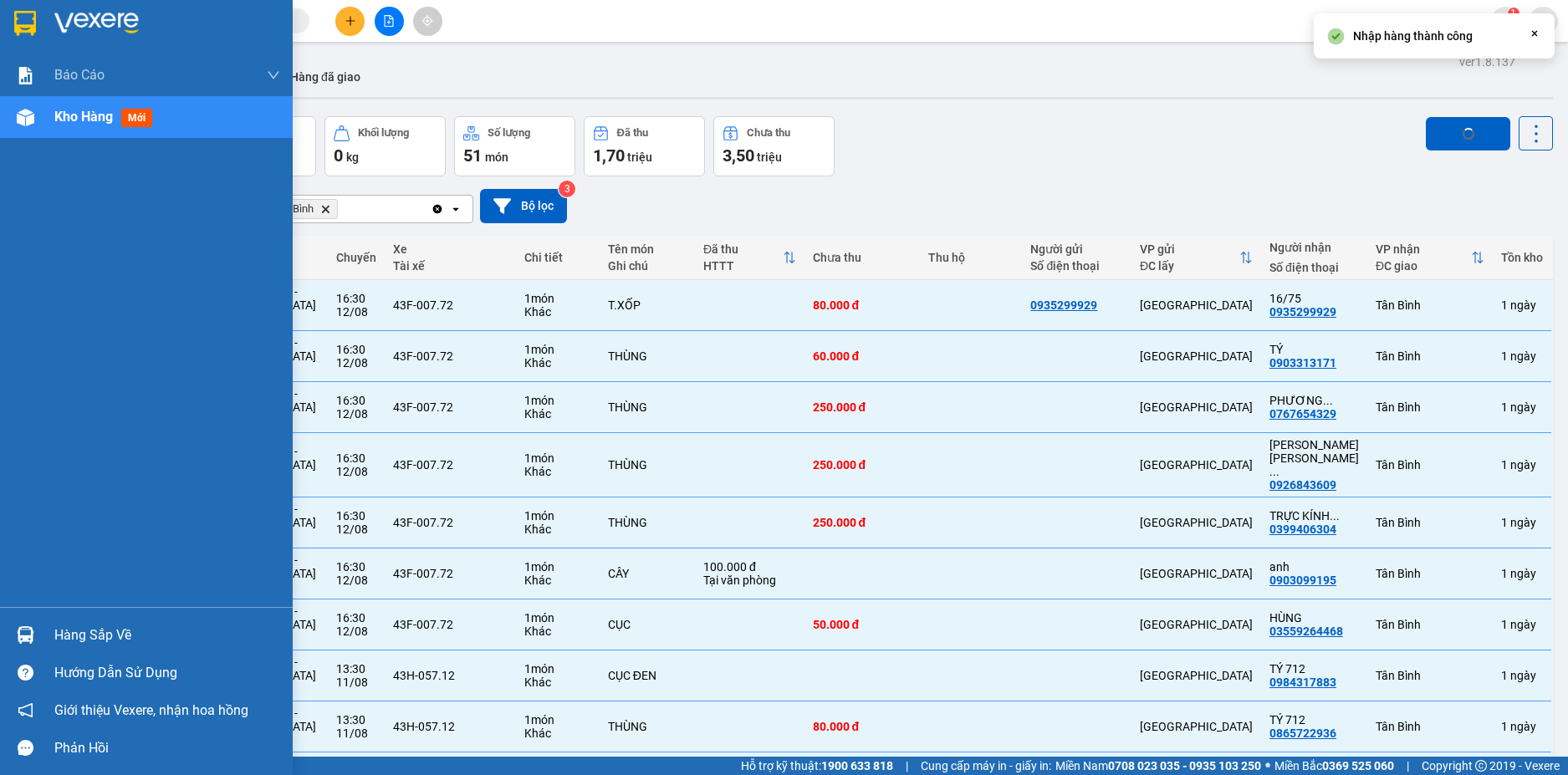
checkbox input "false"
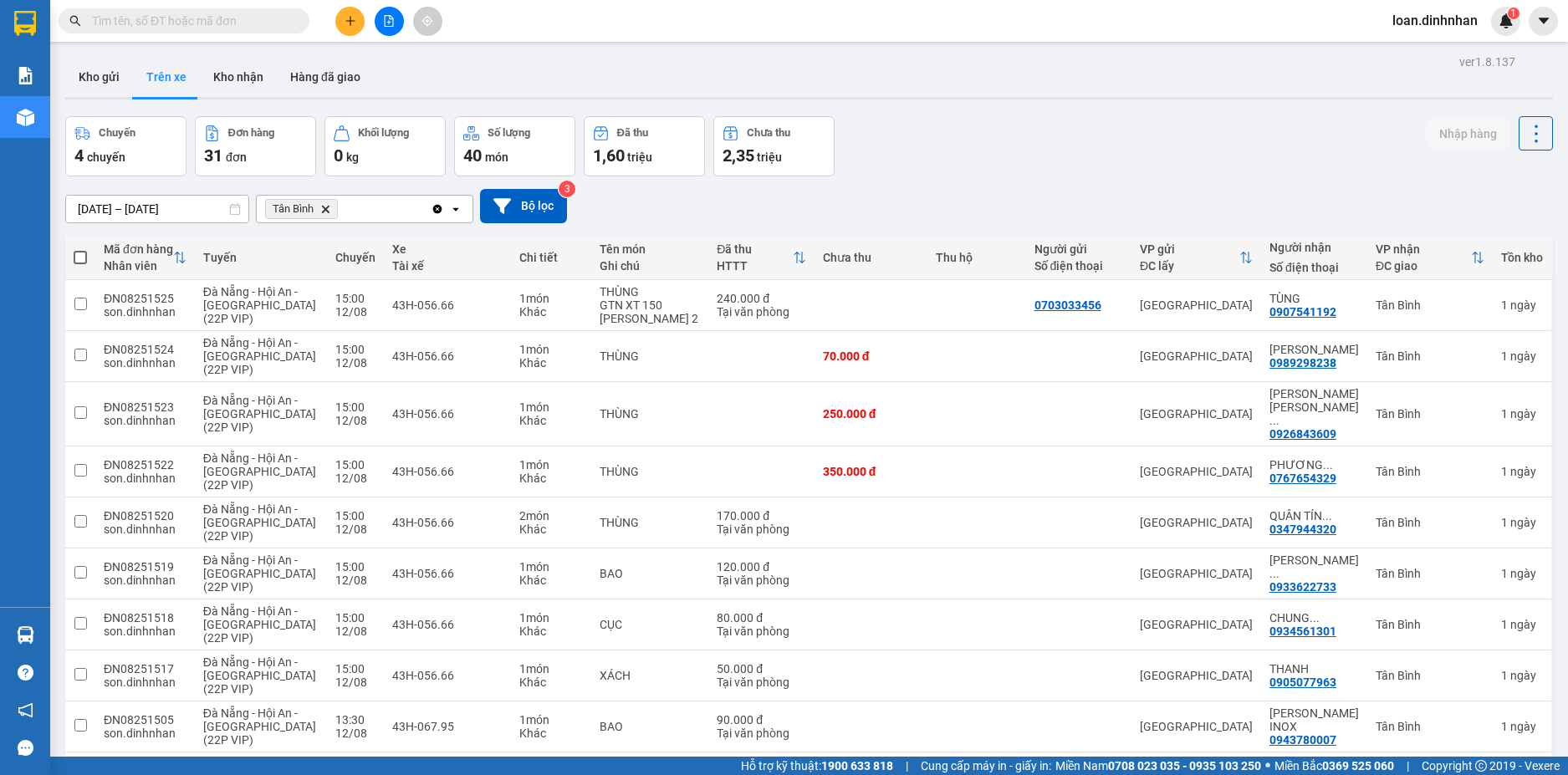
click at [78, 257] on span at bounding box center [80, 257] width 13 height 13
click at [80, 249] on input "checkbox" at bounding box center [80, 249] width 0 height 0
checkbox input "true"
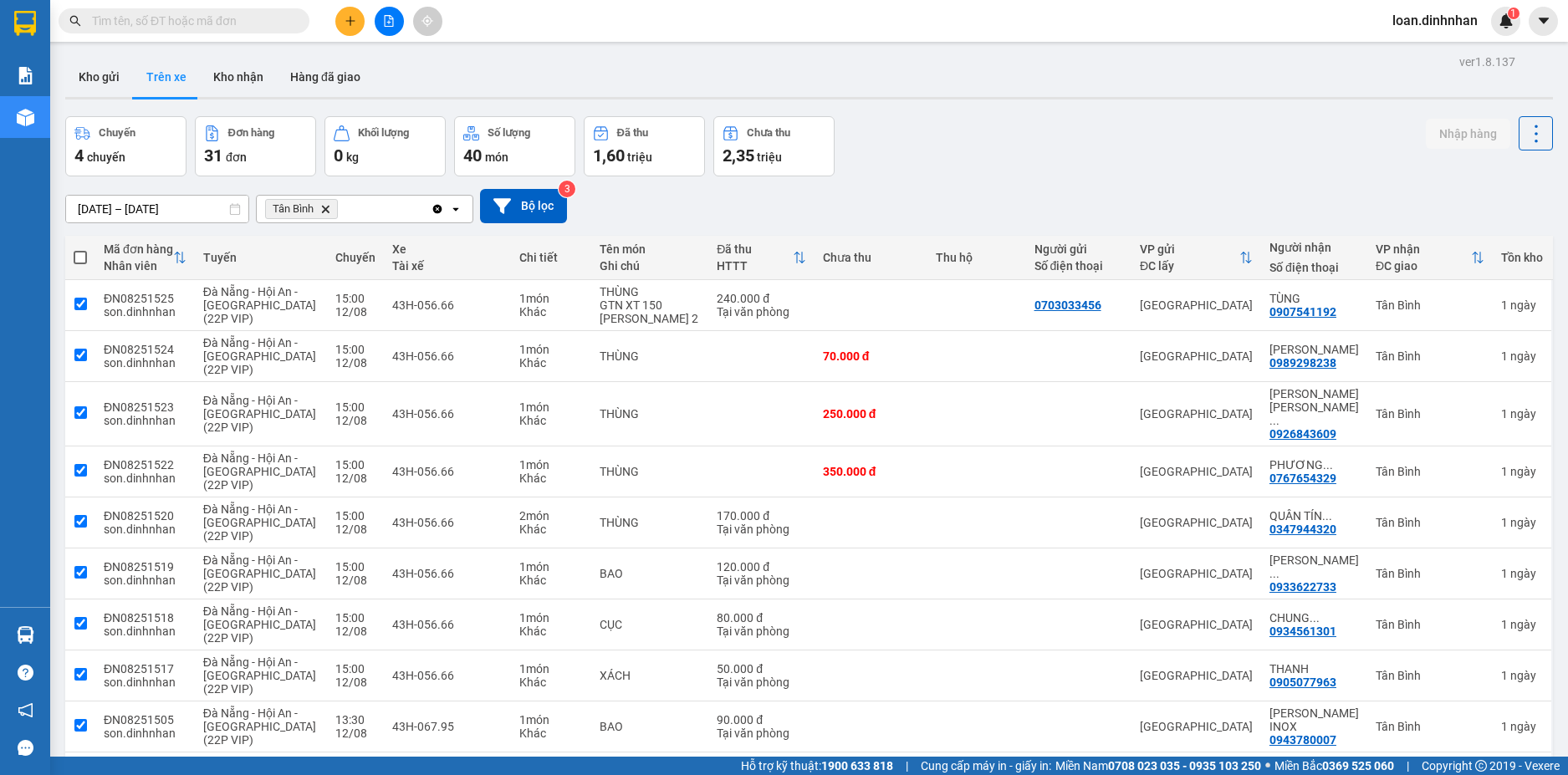
checkbox input "true"
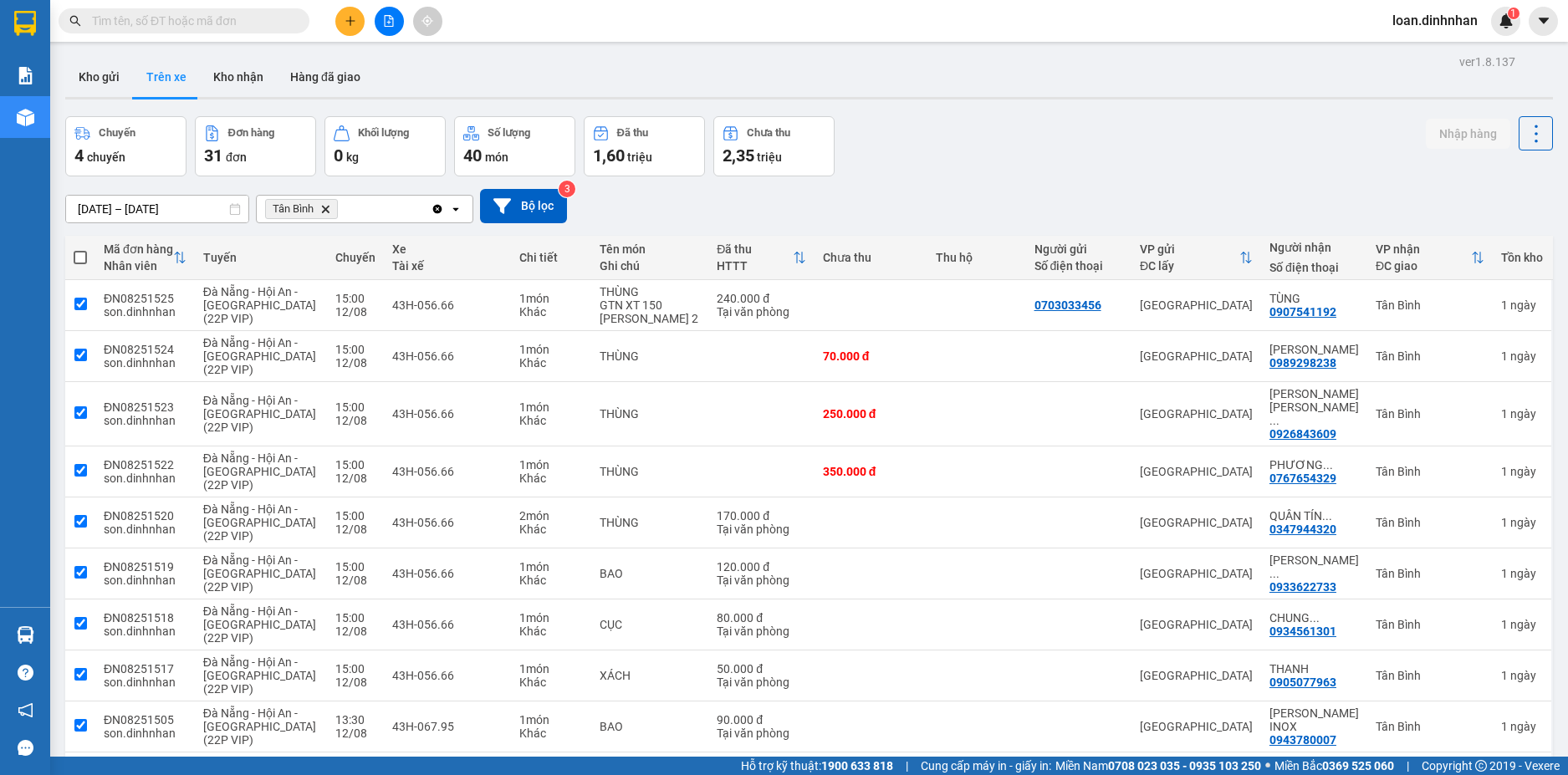
checkbox input "true"
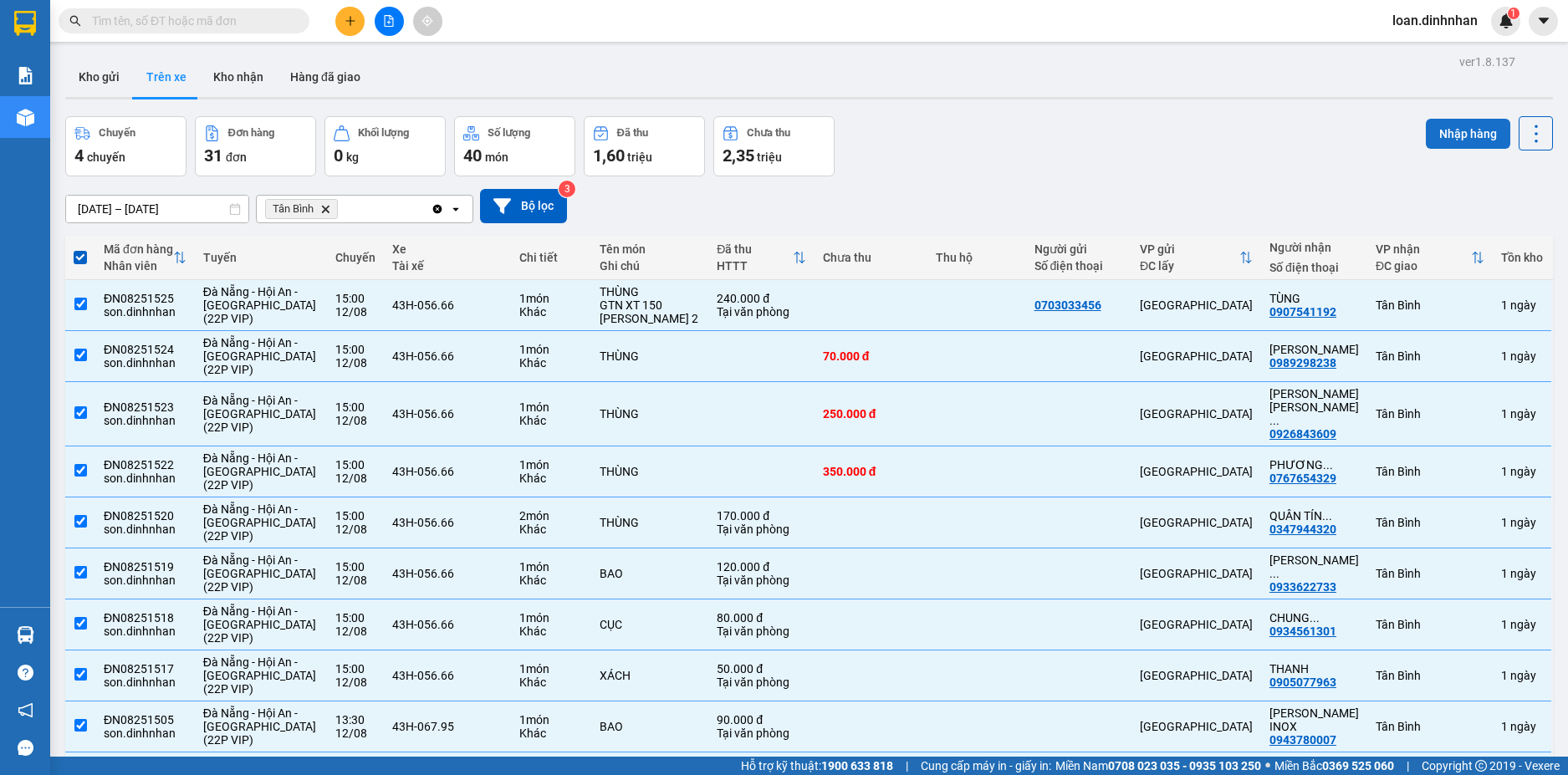
click at [1474, 123] on button "Nhập hàng" at bounding box center [1469, 134] width 85 height 30
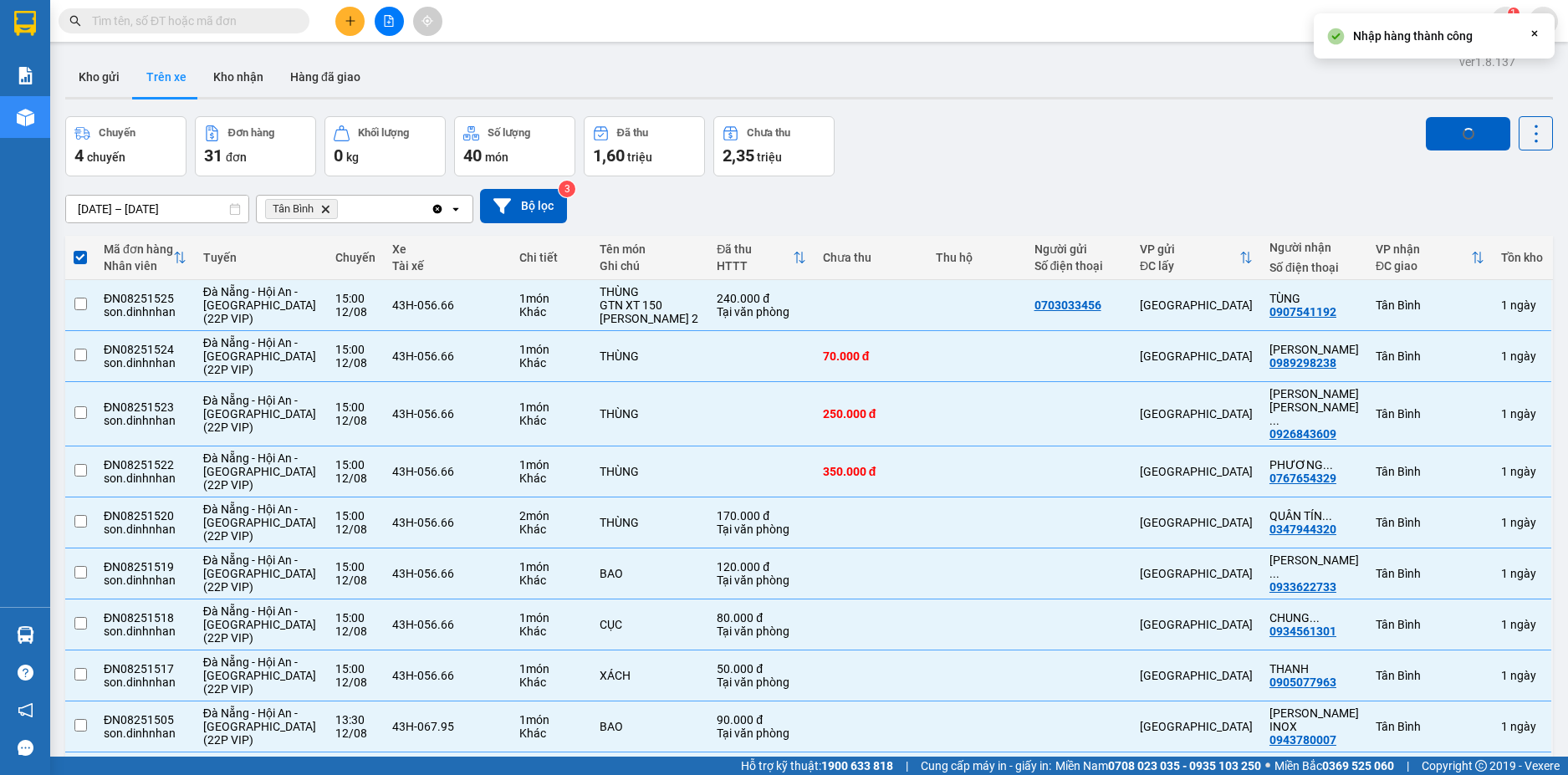
checkbox input "false"
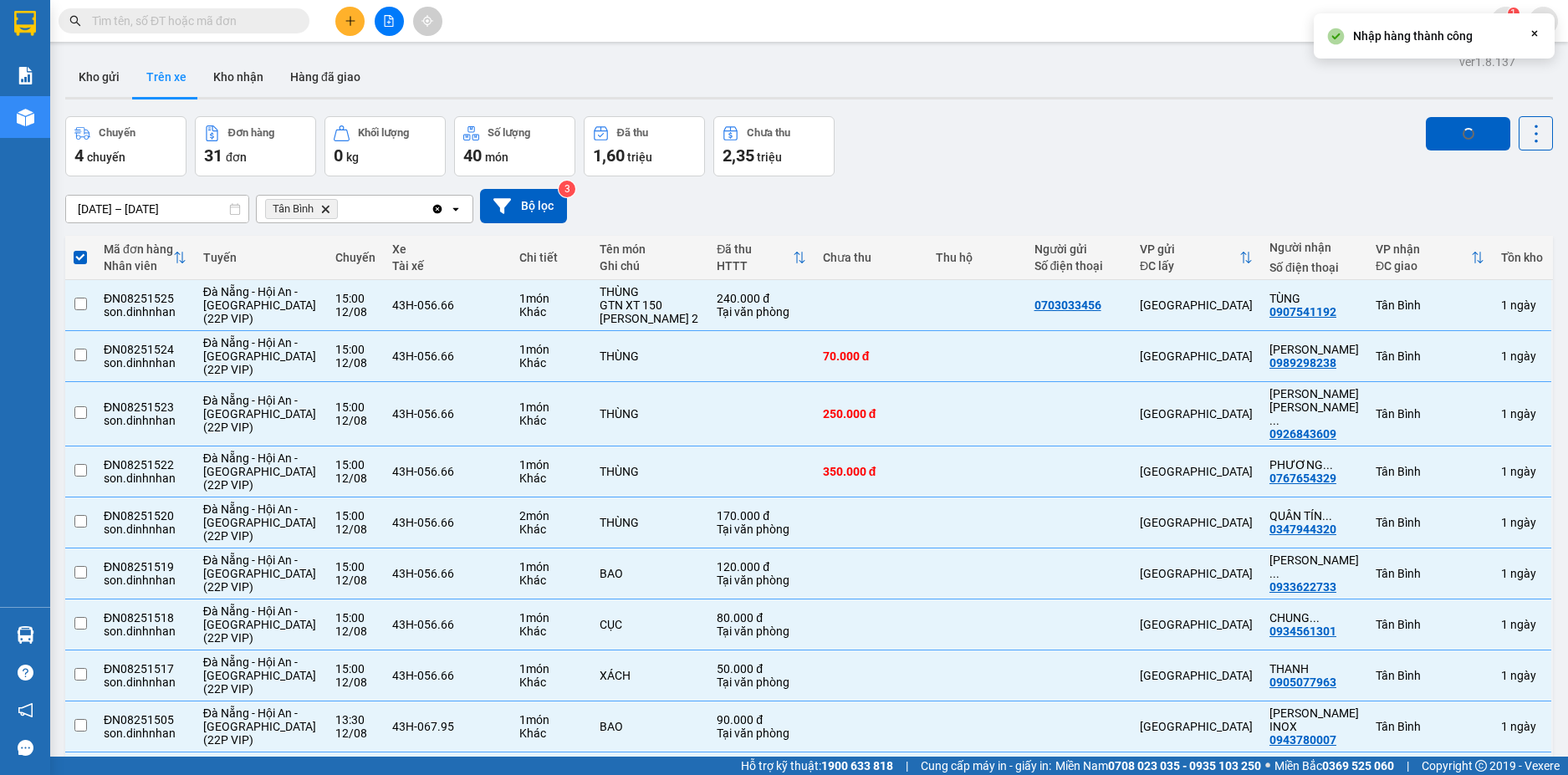
checkbox input "false"
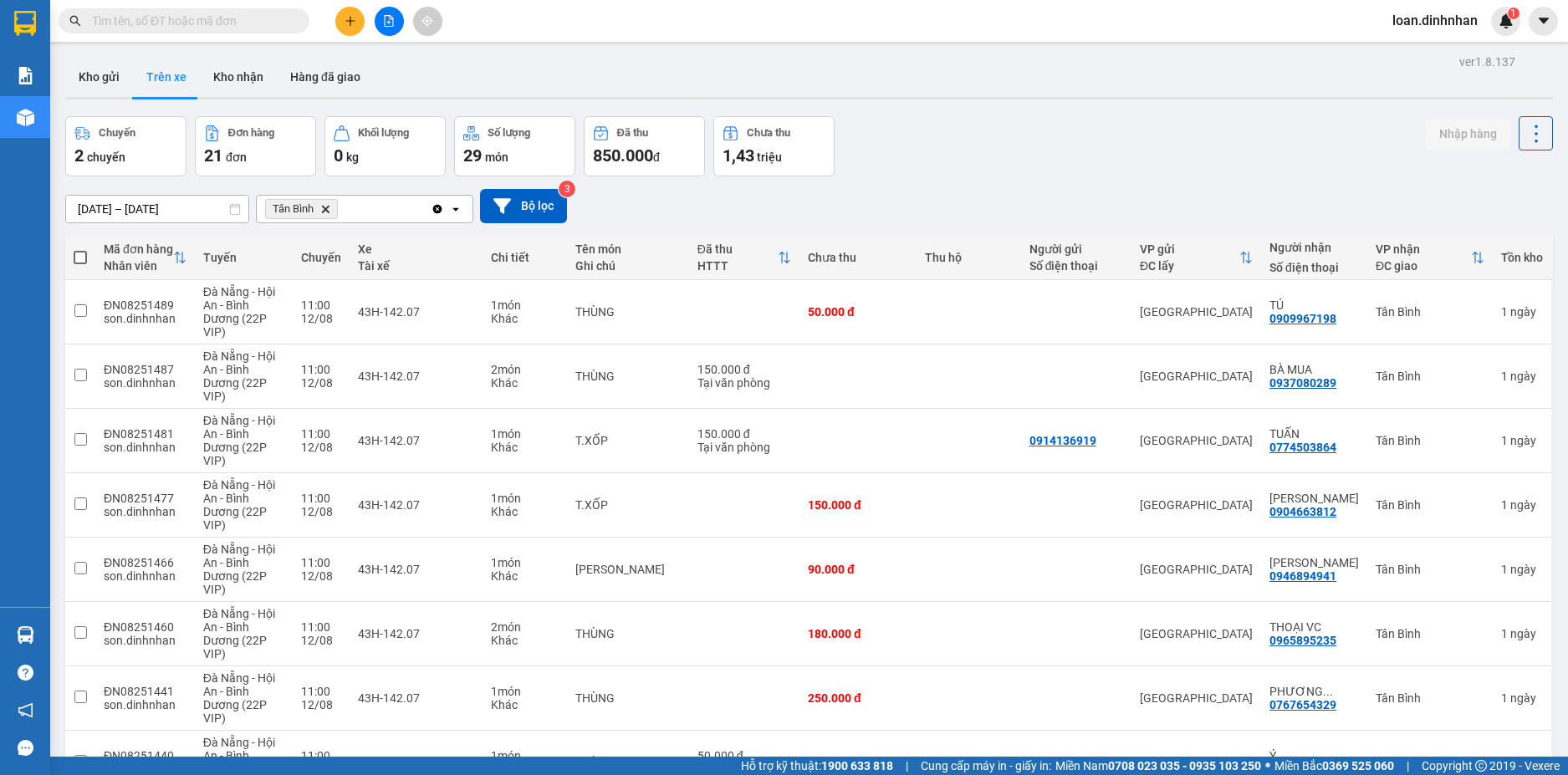
click at [78, 254] on span at bounding box center [80, 257] width 13 height 13
click at [80, 249] on input "checkbox" at bounding box center [80, 249] width 0 height 0
checkbox input "true"
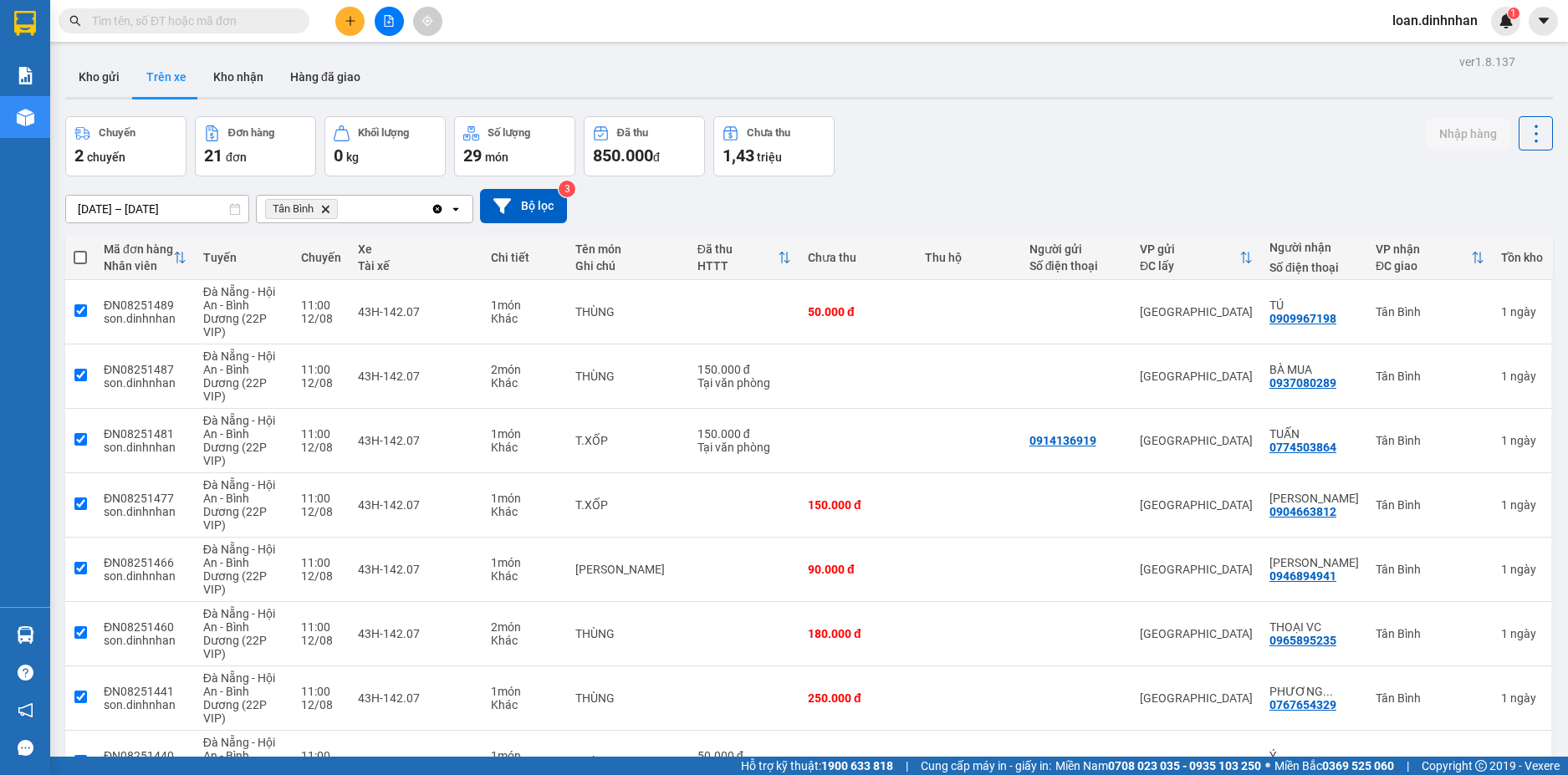
checkbox input "true"
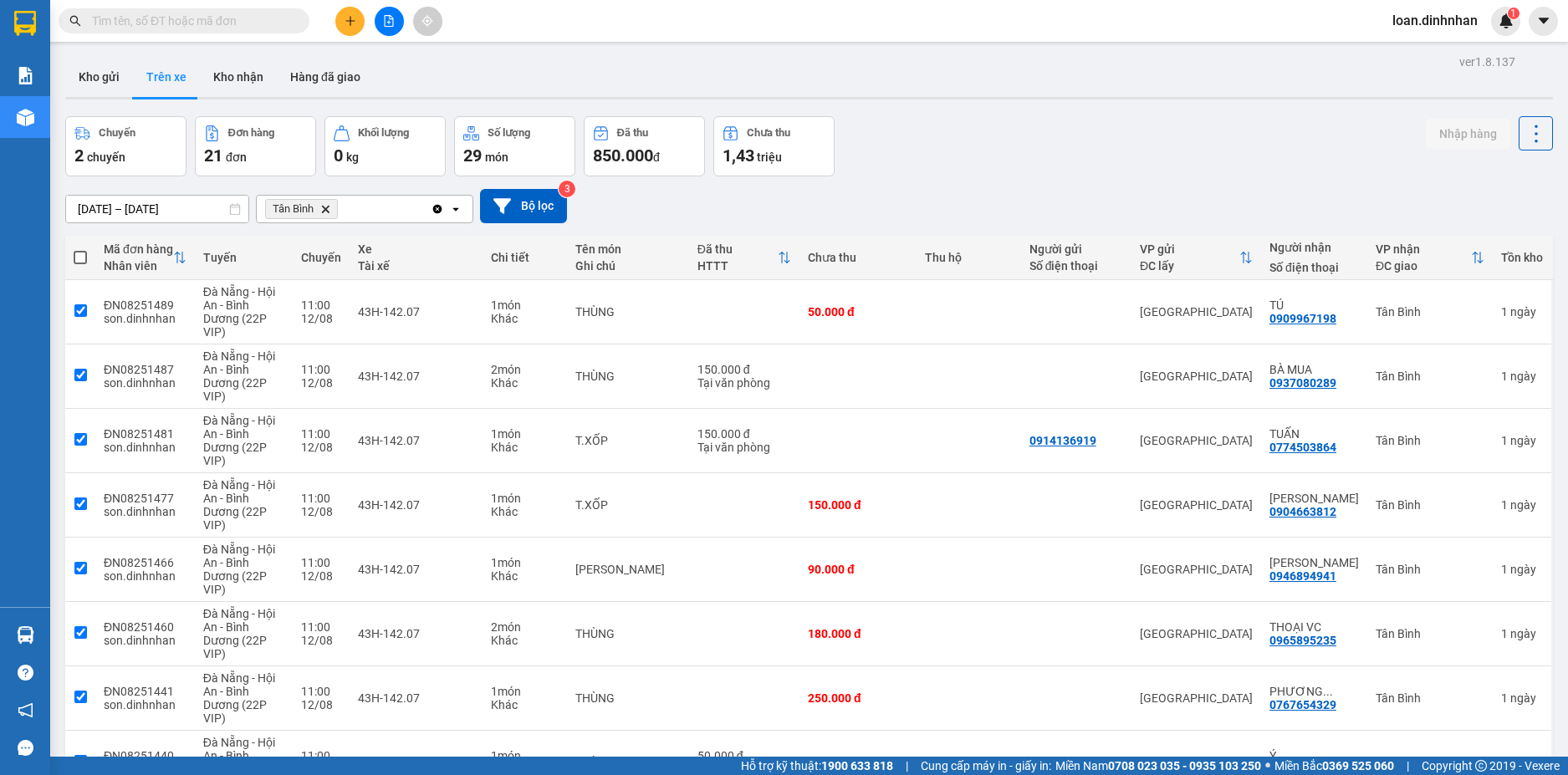
checkbox input "true"
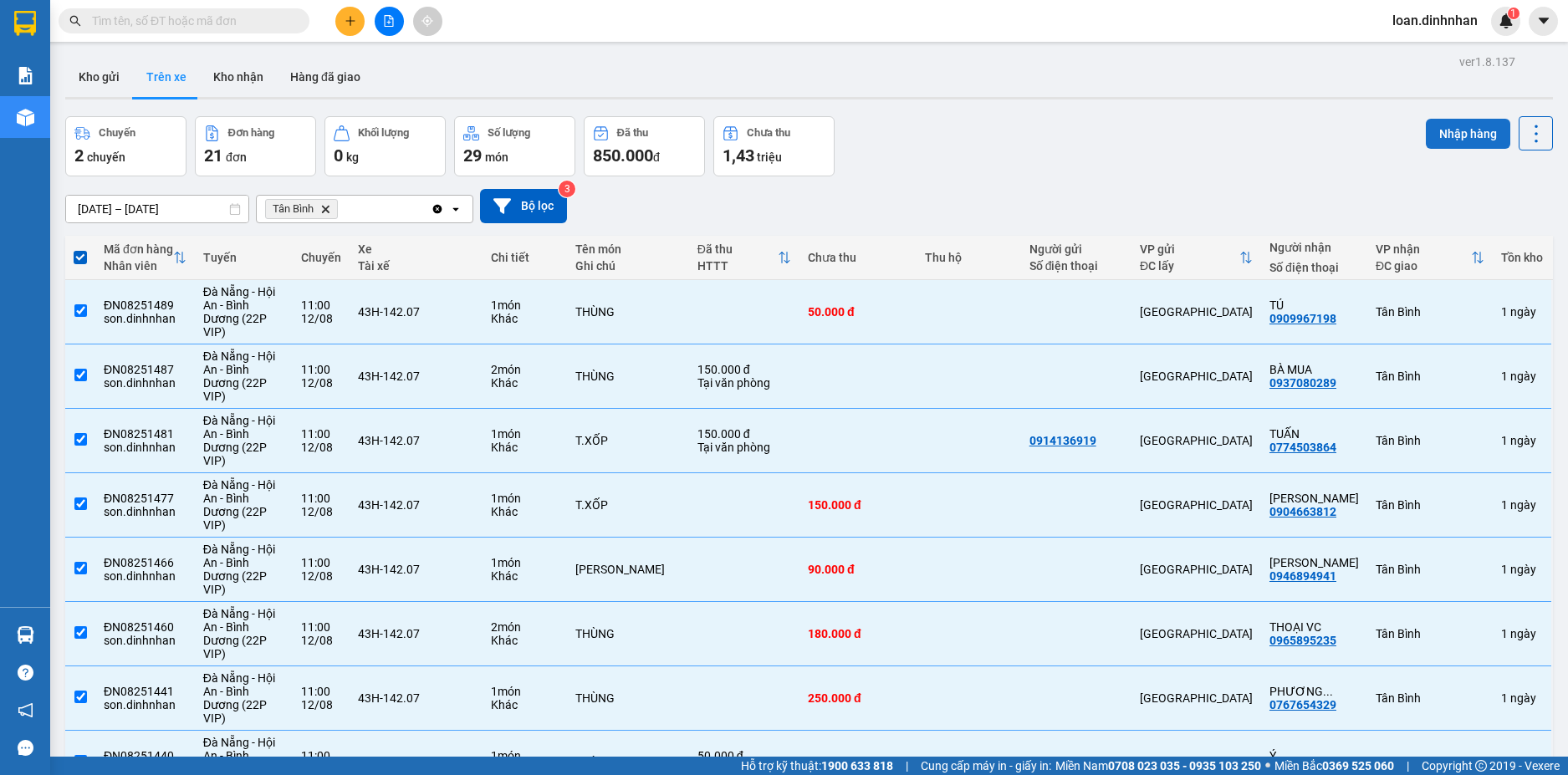
click at [1464, 130] on button "Nhập hàng" at bounding box center [1469, 134] width 85 height 30
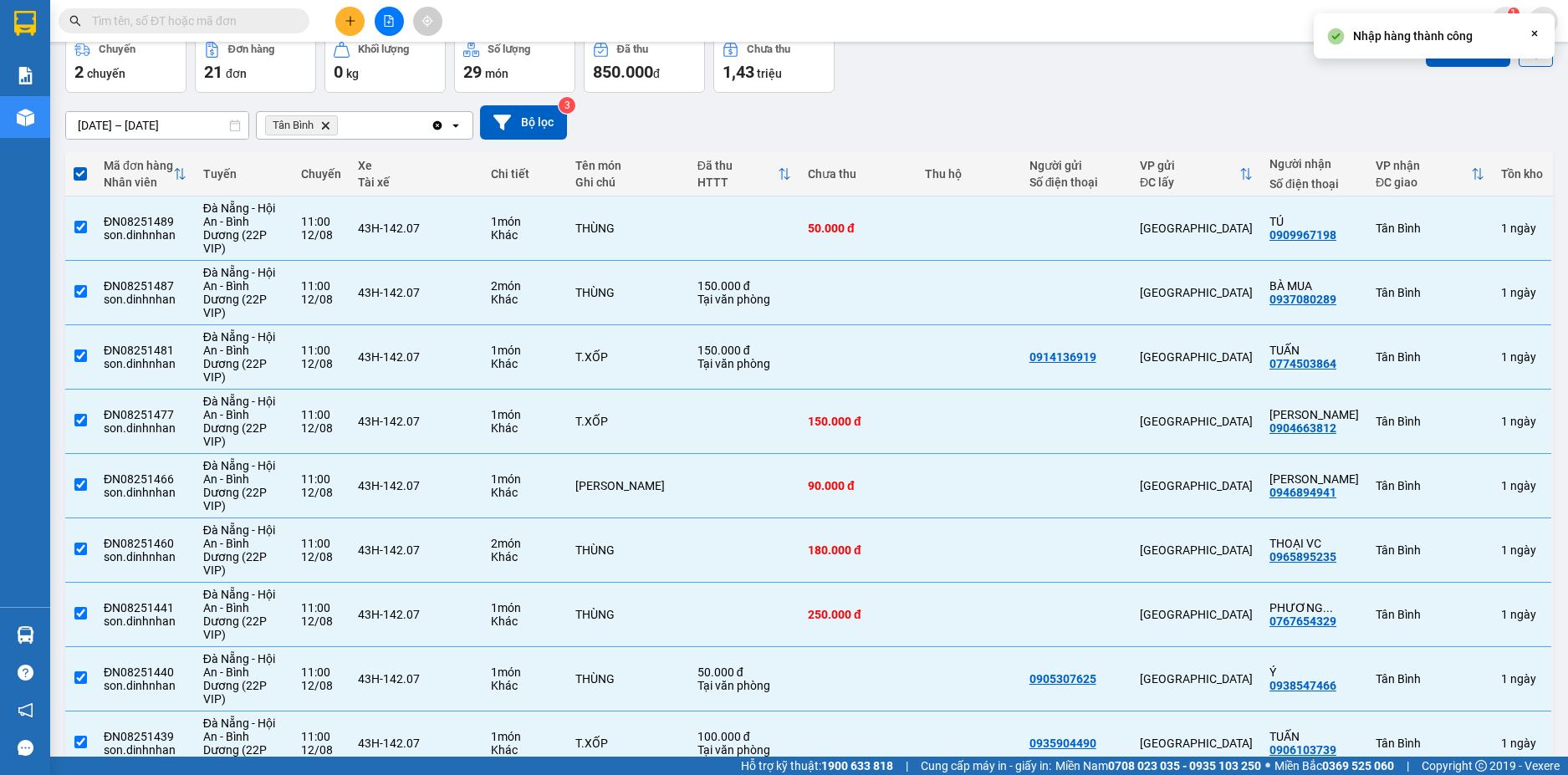
scroll to position [167, 0]
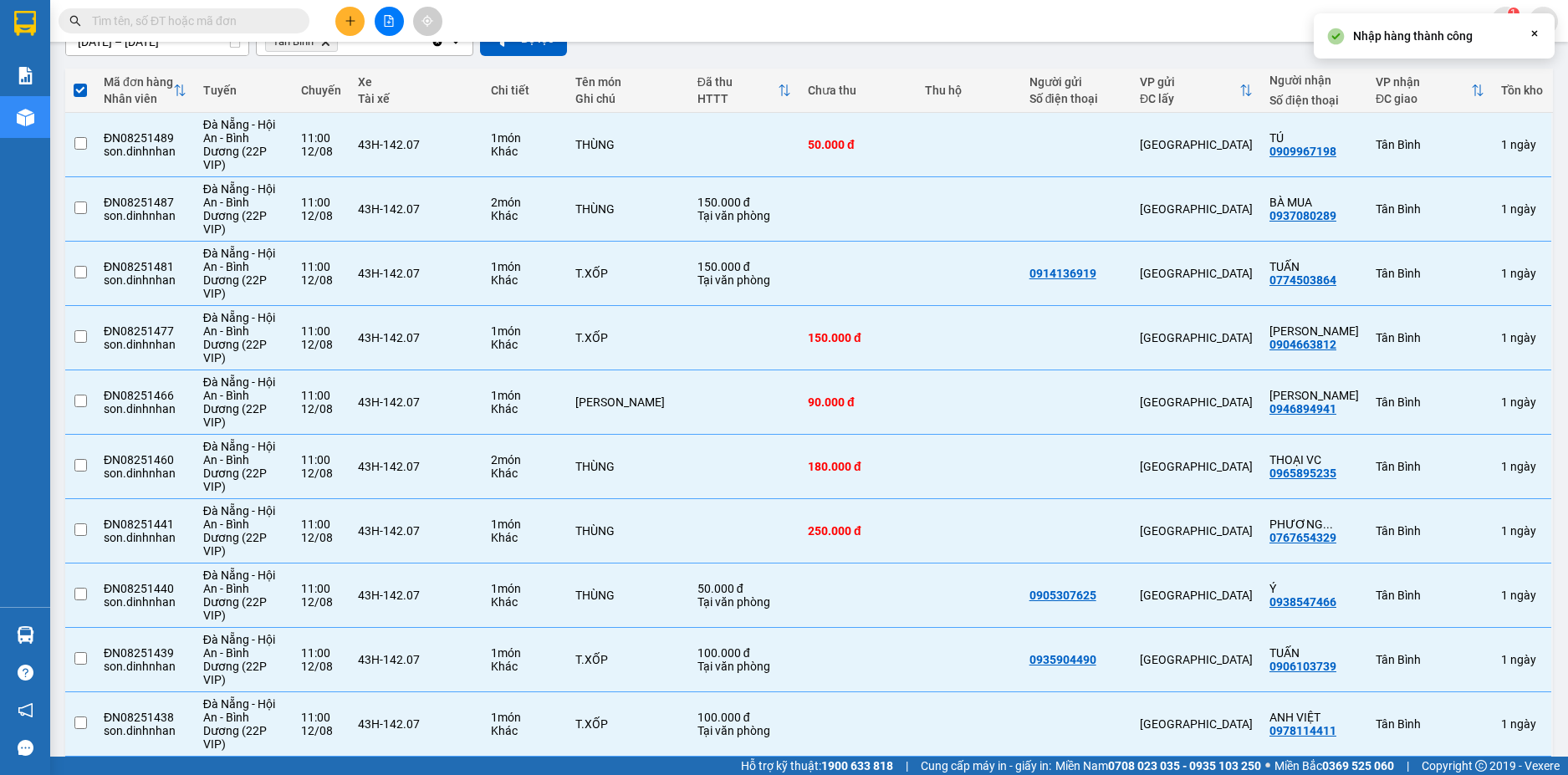
checkbox input "false"
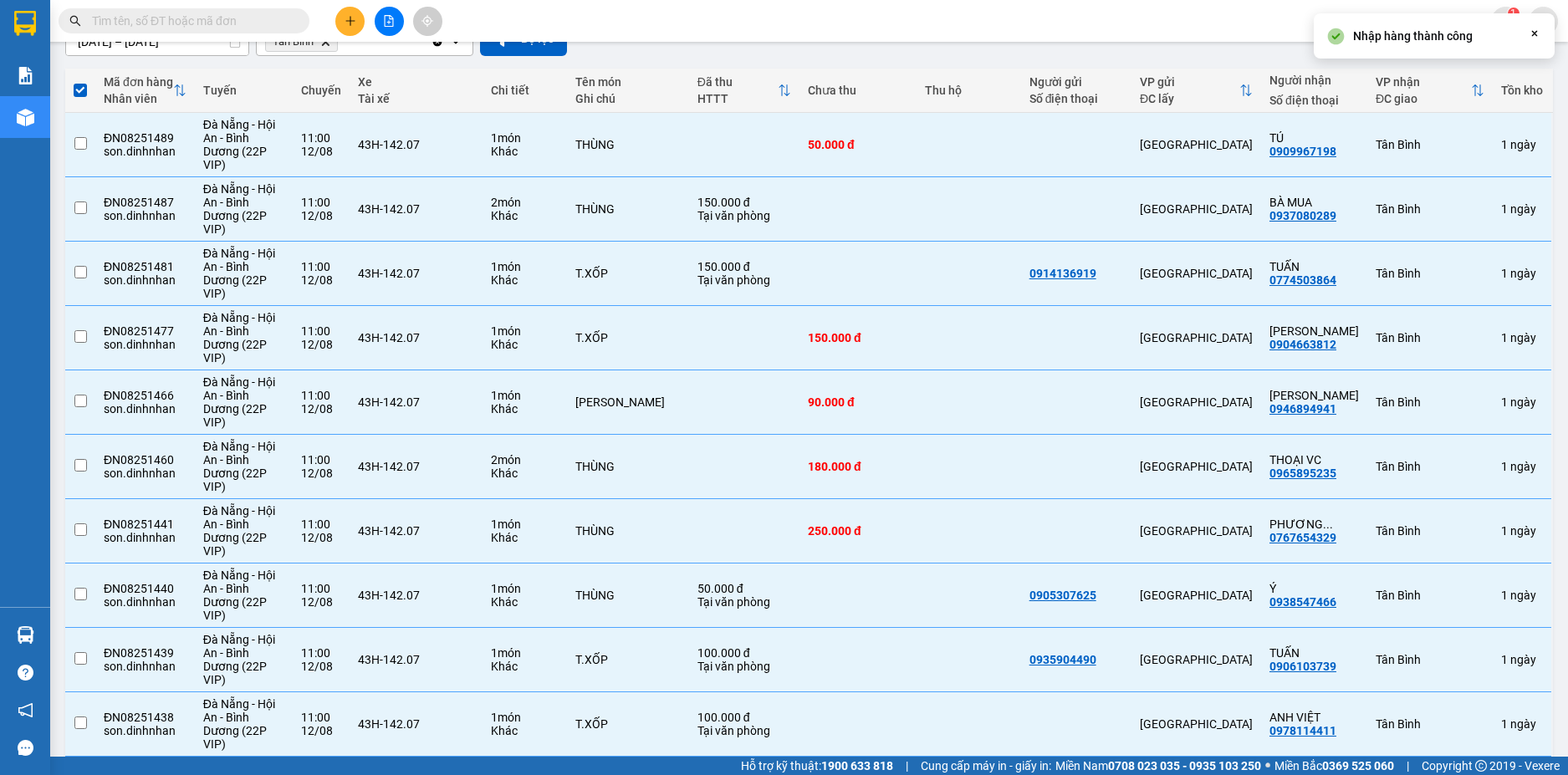
checkbox input "false"
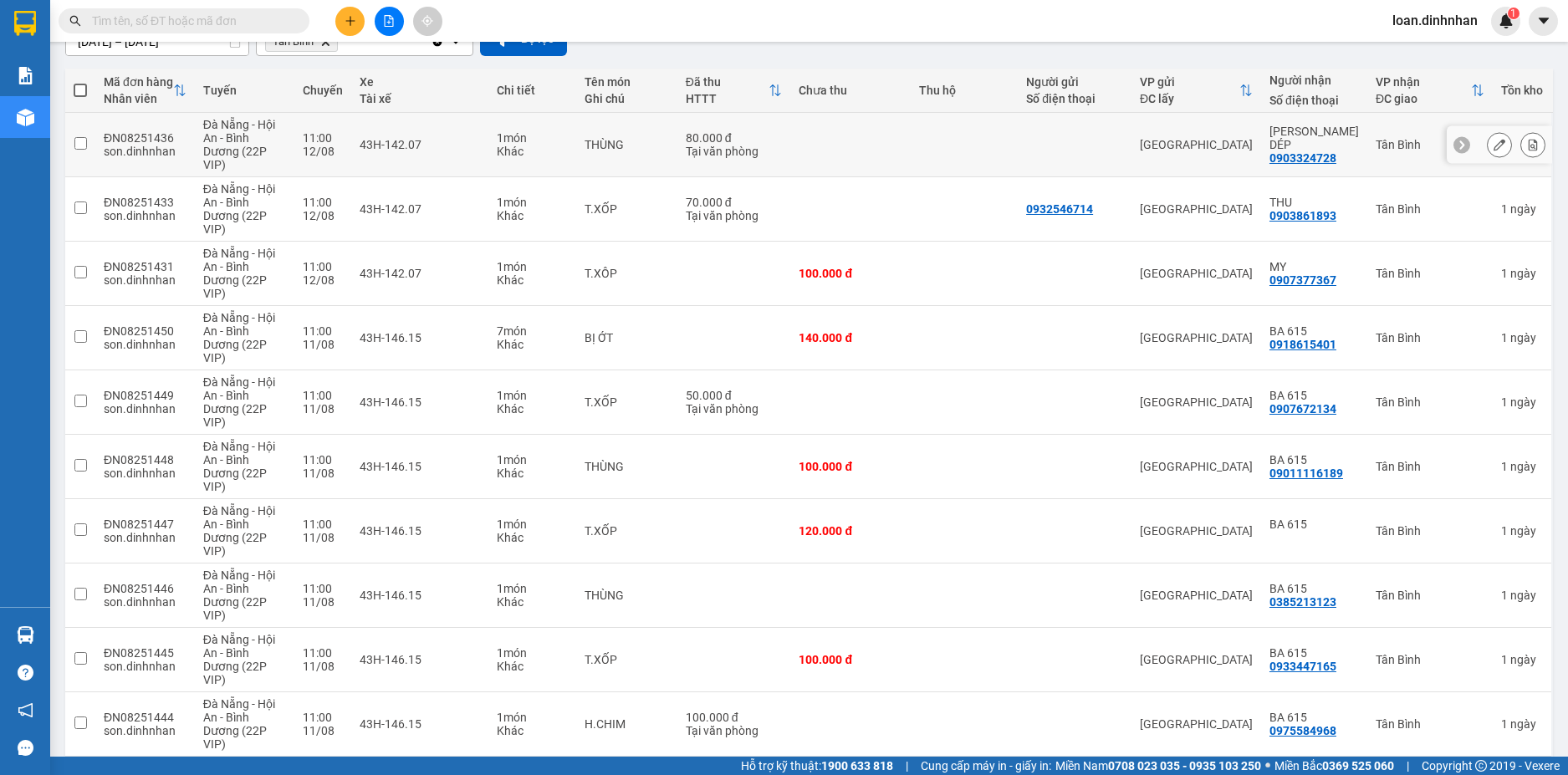
click at [78, 139] on input "checkbox" at bounding box center [80, 142] width 12 height 12
checkbox input "true"
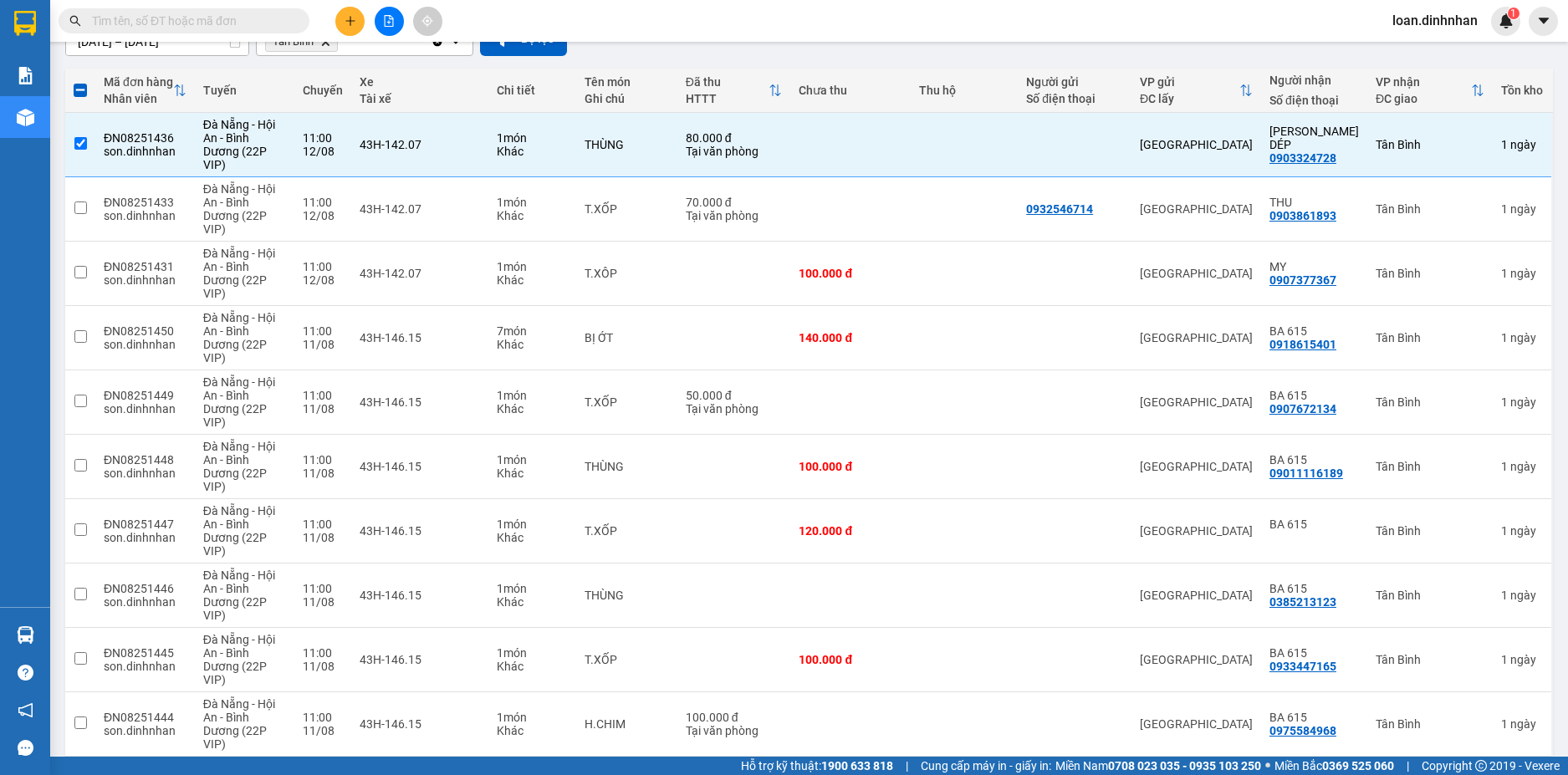
click at [74, 86] on span at bounding box center [80, 91] width 13 height 13
click at [80, 82] on input "checkbox" at bounding box center [80, 82] width 0 height 0
checkbox input "true"
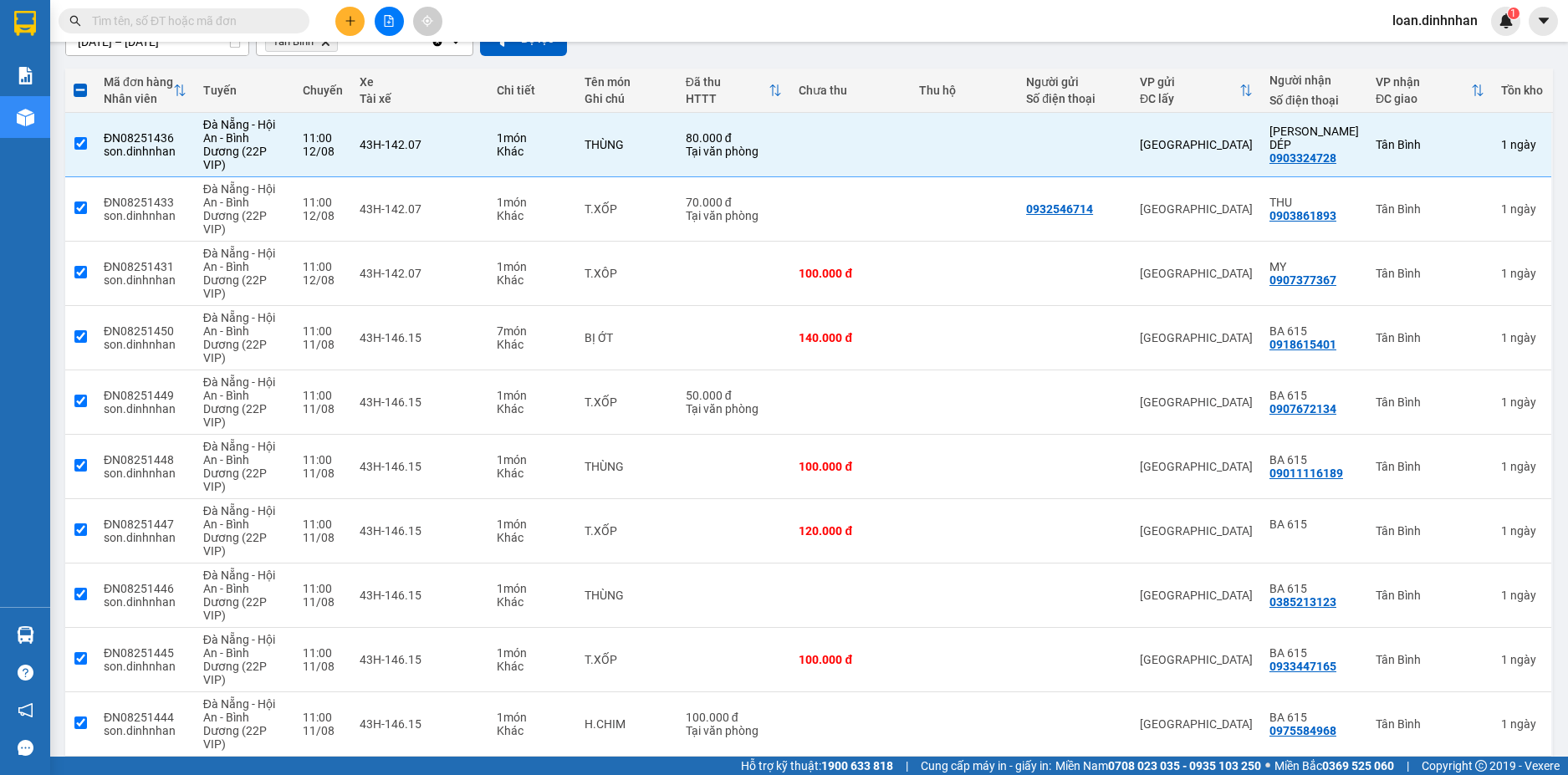
checkbox input "true"
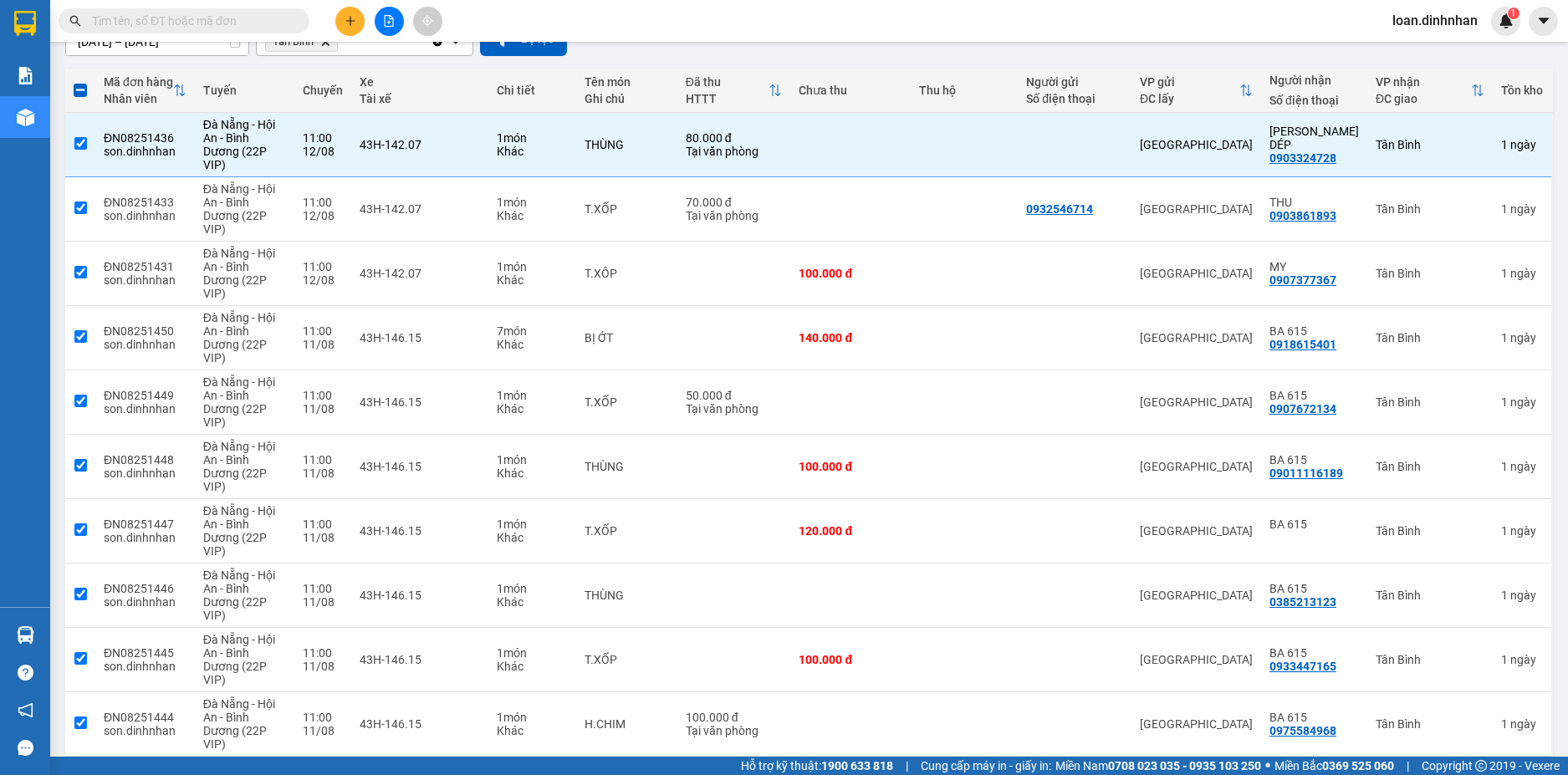
checkbox input "true"
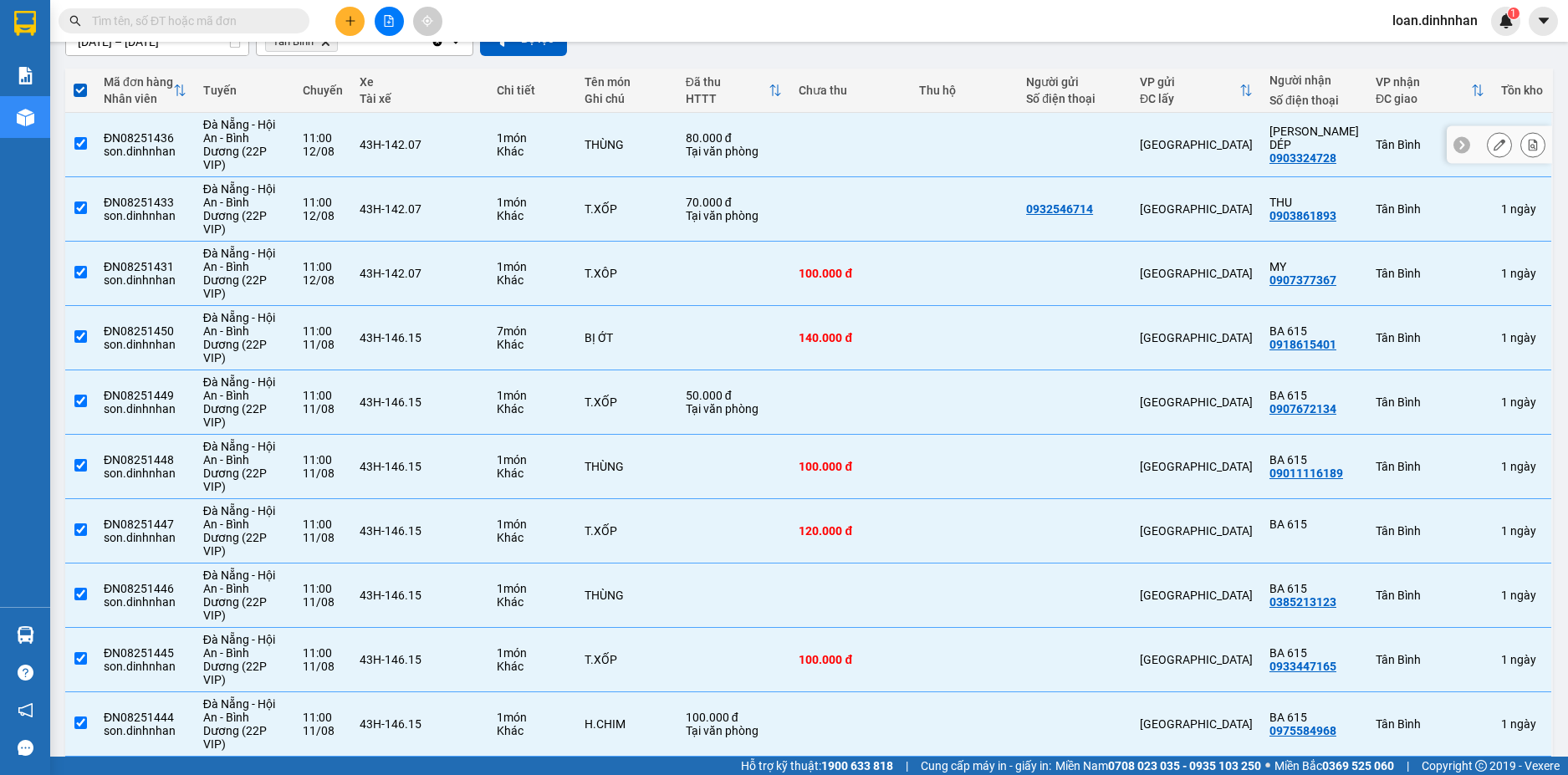
scroll to position [0, 0]
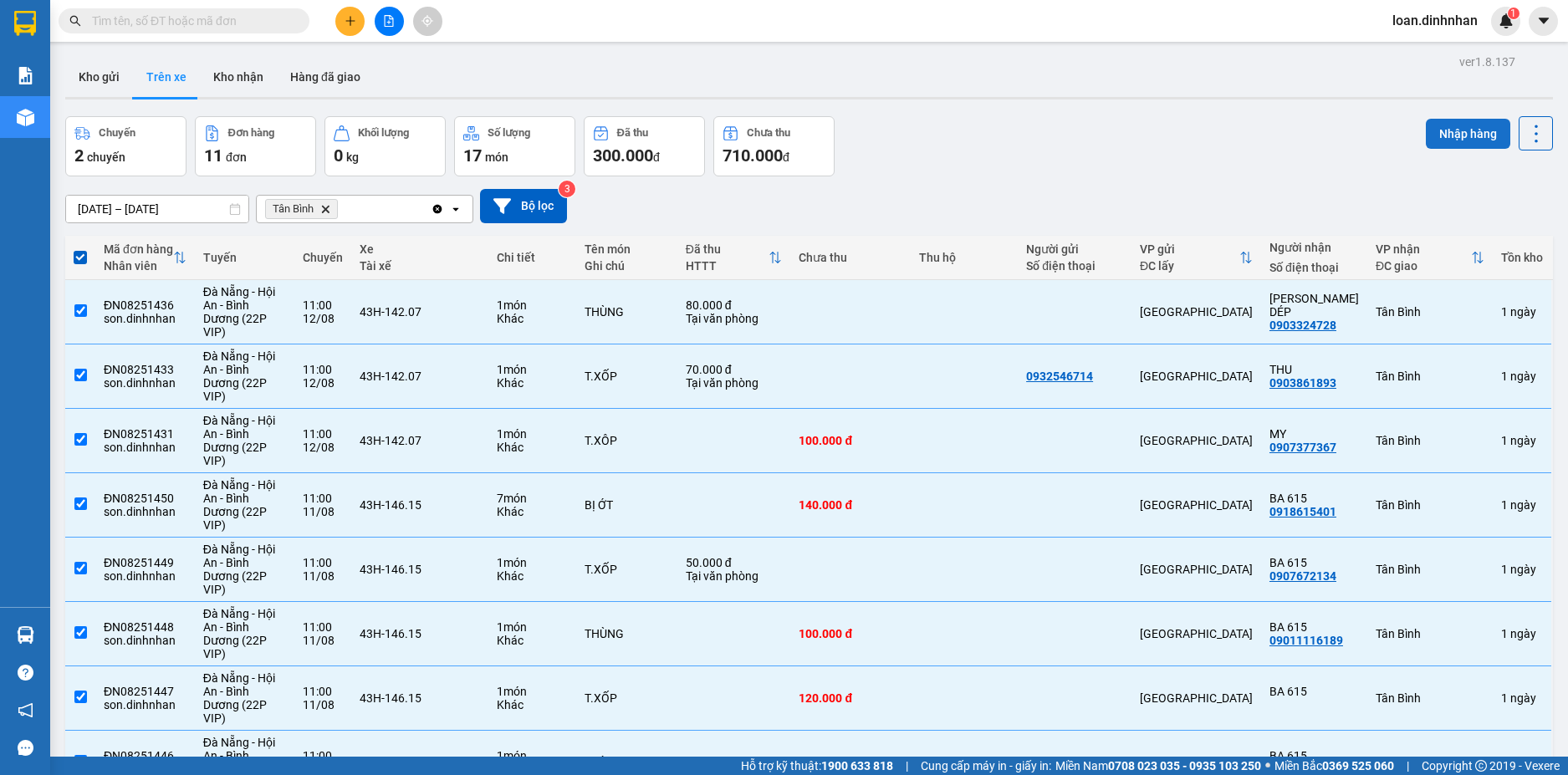
click at [1458, 137] on button "Nhập hàng" at bounding box center [1469, 134] width 85 height 30
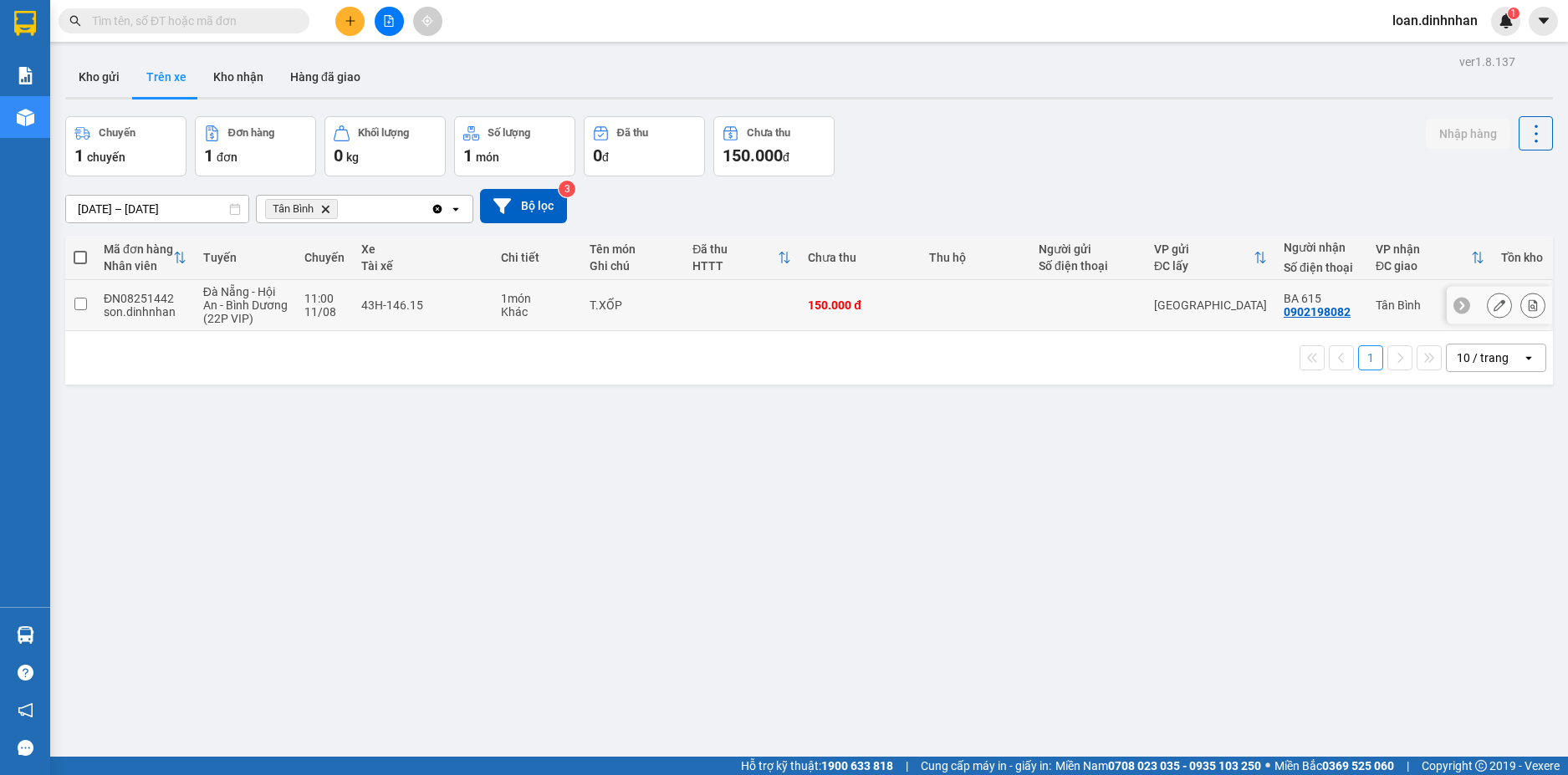
click at [79, 309] on input "checkbox" at bounding box center [80, 304] width 12 height 12
checkbox input "true"
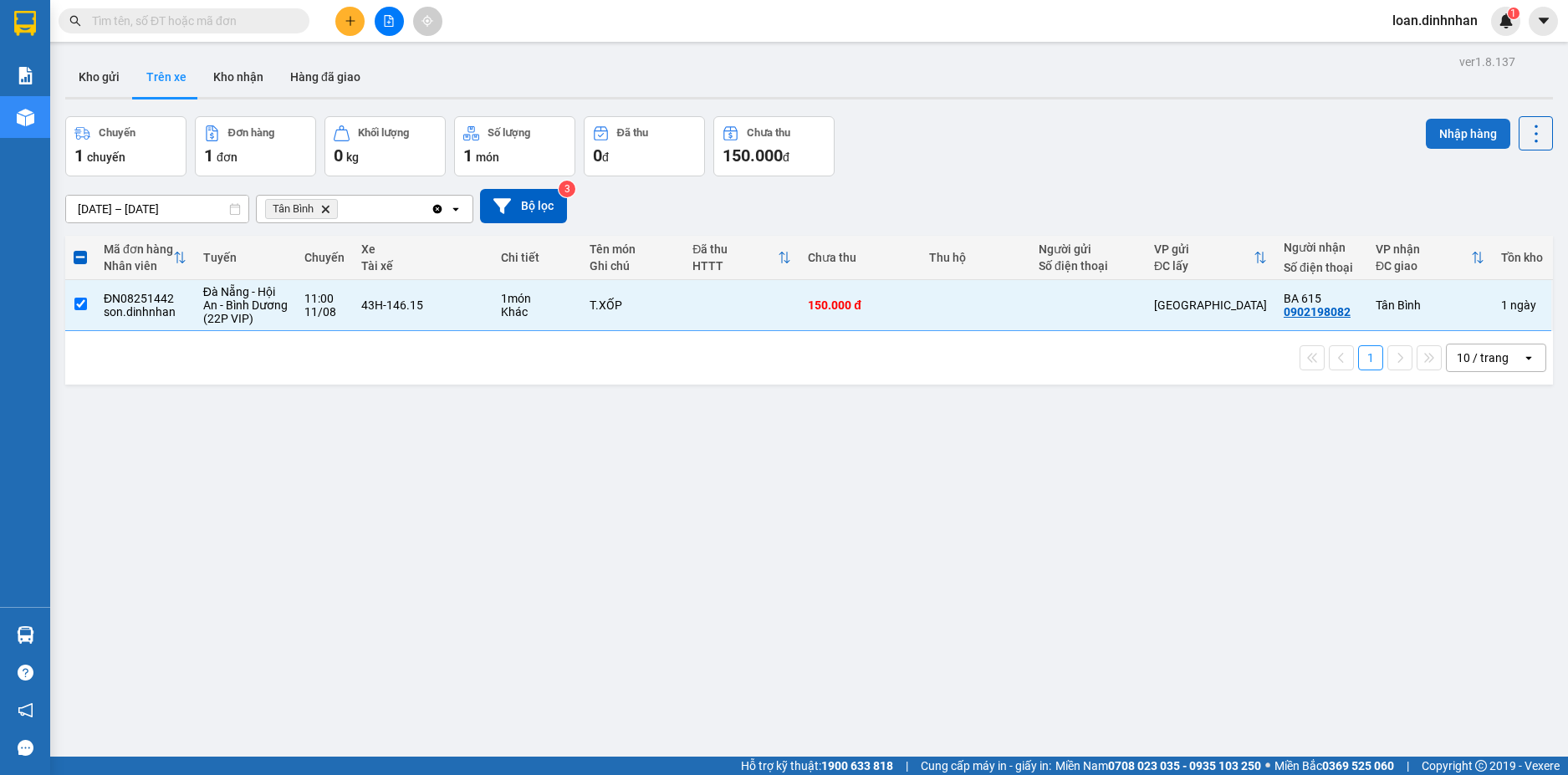
click at [1472, 130] on button "Nhập hàng" at bounding box center [1469, 134] width 85 height 30
